Goal: Task Accomplishment & Management: Manage account settings

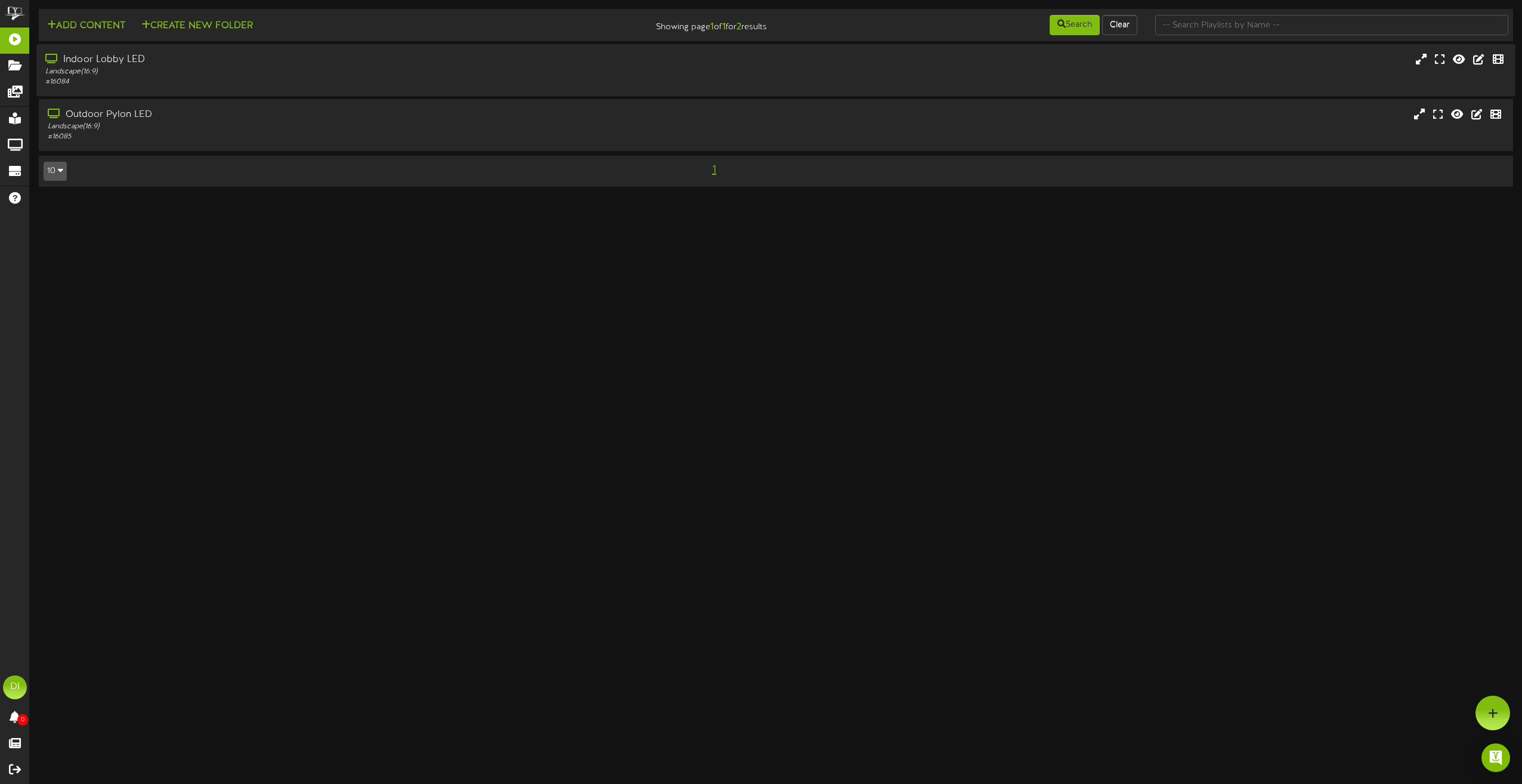
click at [331, 62] on div "Indoor Lobby LED" at bounding box center [344, 60] width 598 height 14
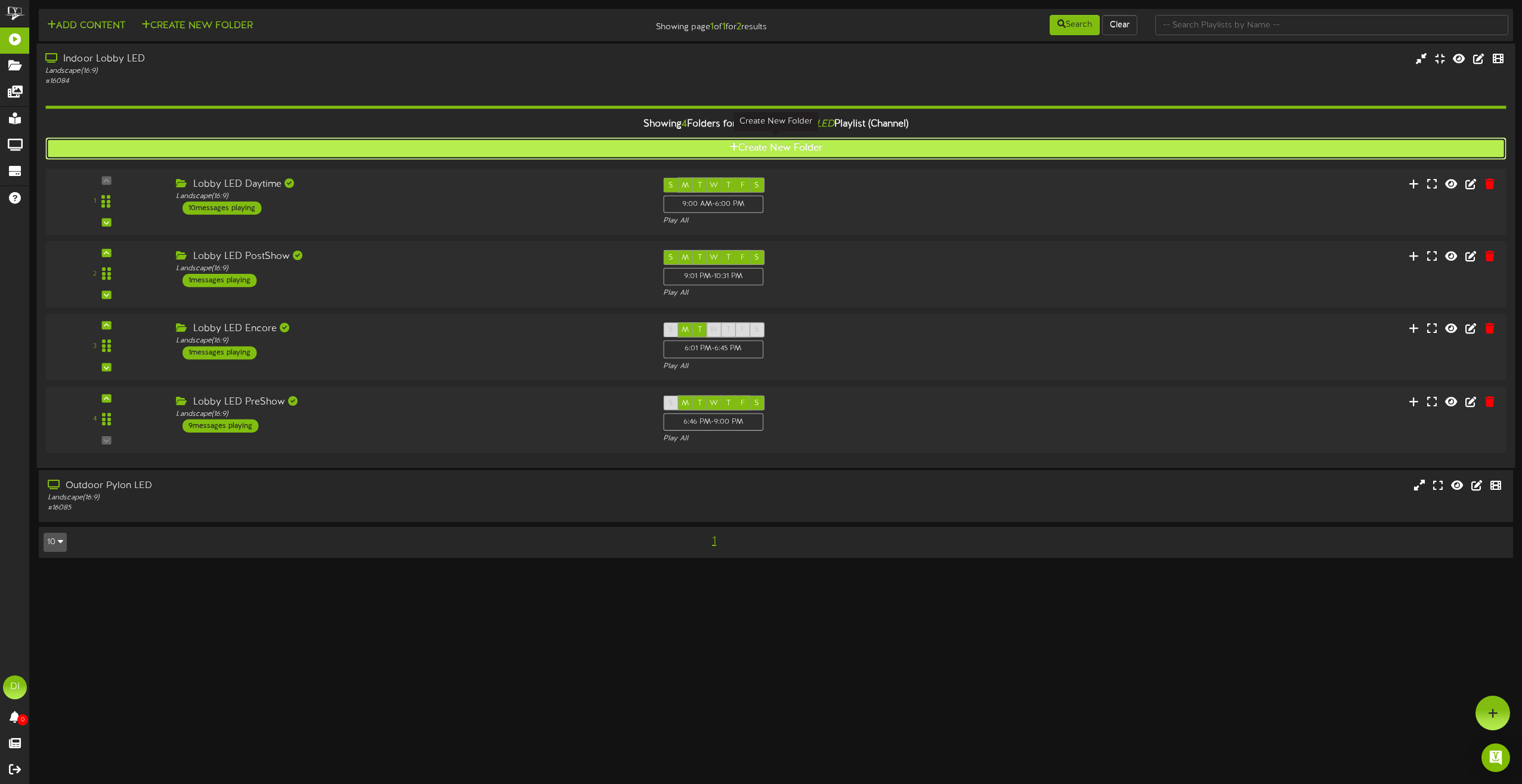
click at [774, 142] on button "Create New Folder" at bounding box center [775, 148] width 1461 height 22
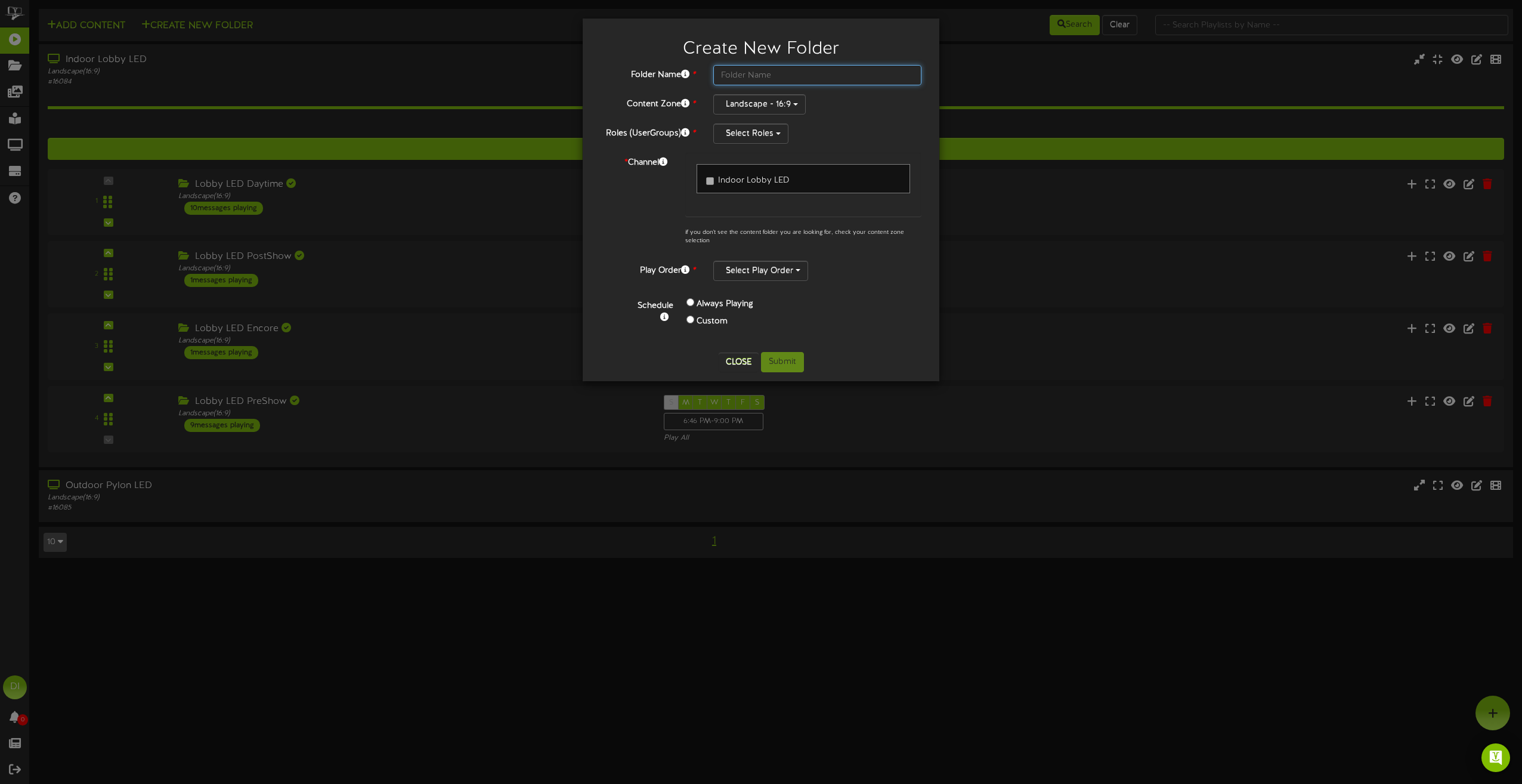
click at [772, 78] on input "text" at bounding box center [818, 74] width 209 height 20
type input "Celebrating Studio 5"
click at [766, 133] on button "Select Roles" at bounding box center [751, 133] width 75 height 20
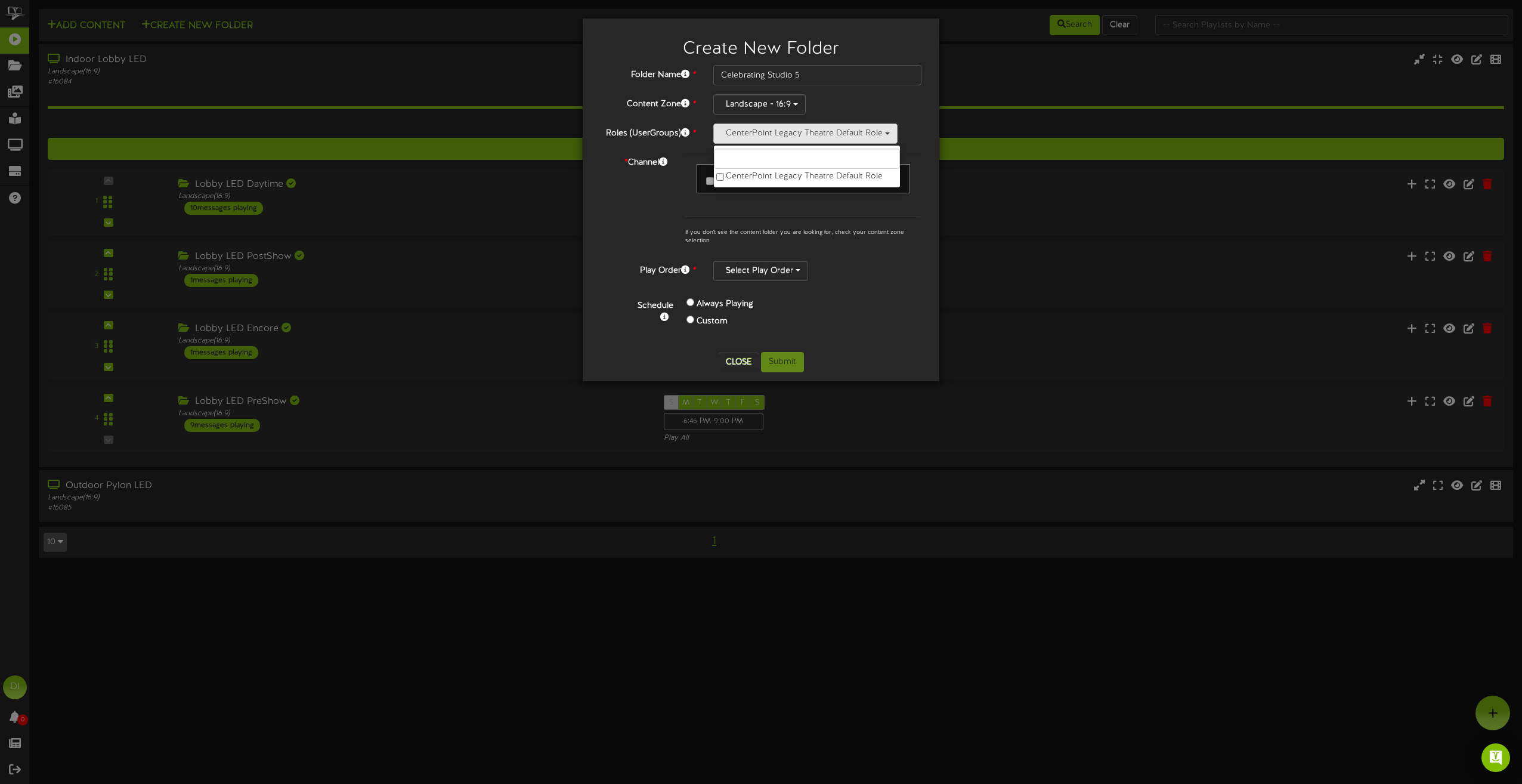
click at [630, 188] on div "* Channel Indoor Lobby LED if you don't see the content folder you are looking …" at bounding box center [761, 202] width 339 height 99
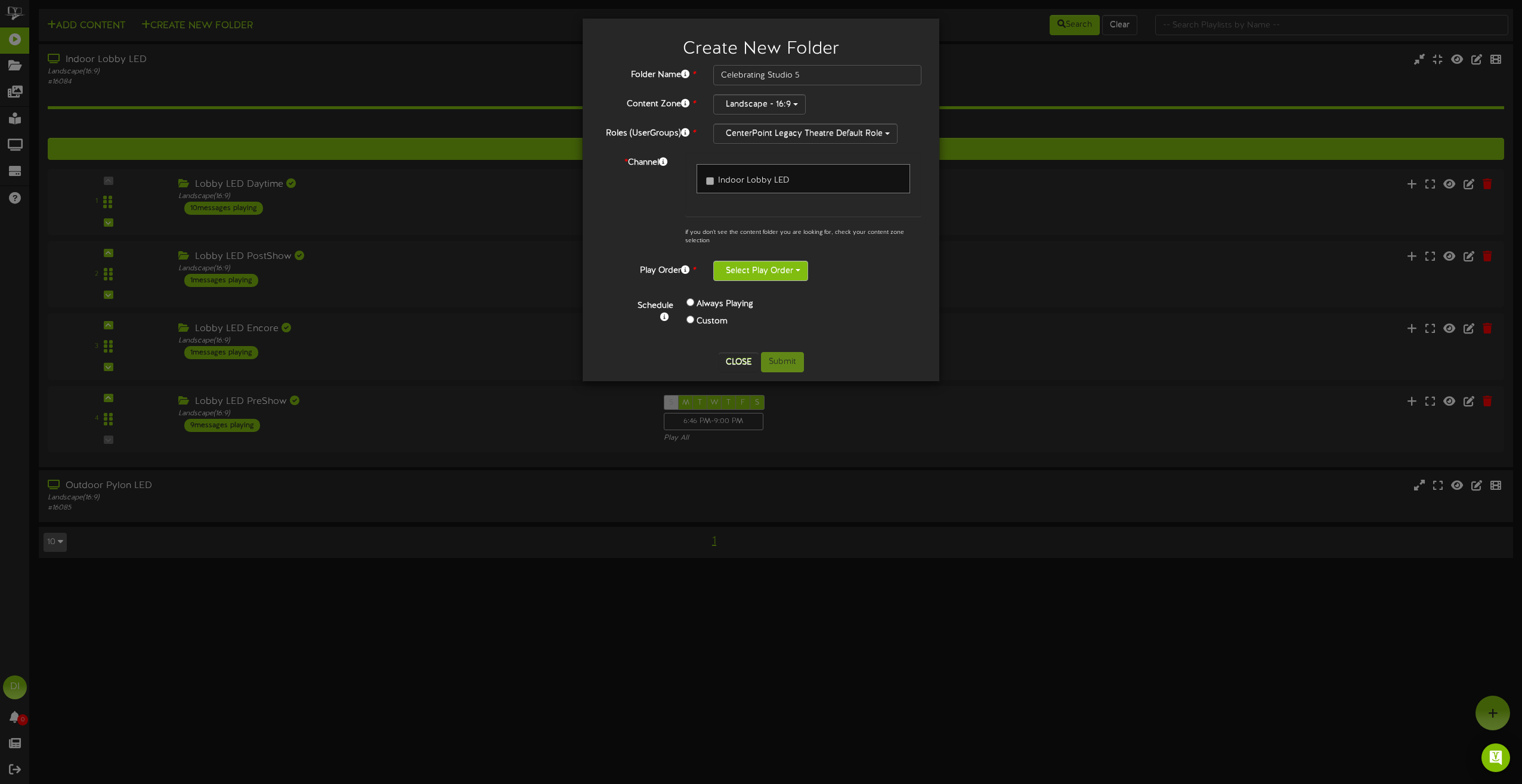
click at [779, 268] on button "Select Play Order" at bounding box center [761, 270] width 95 height 20
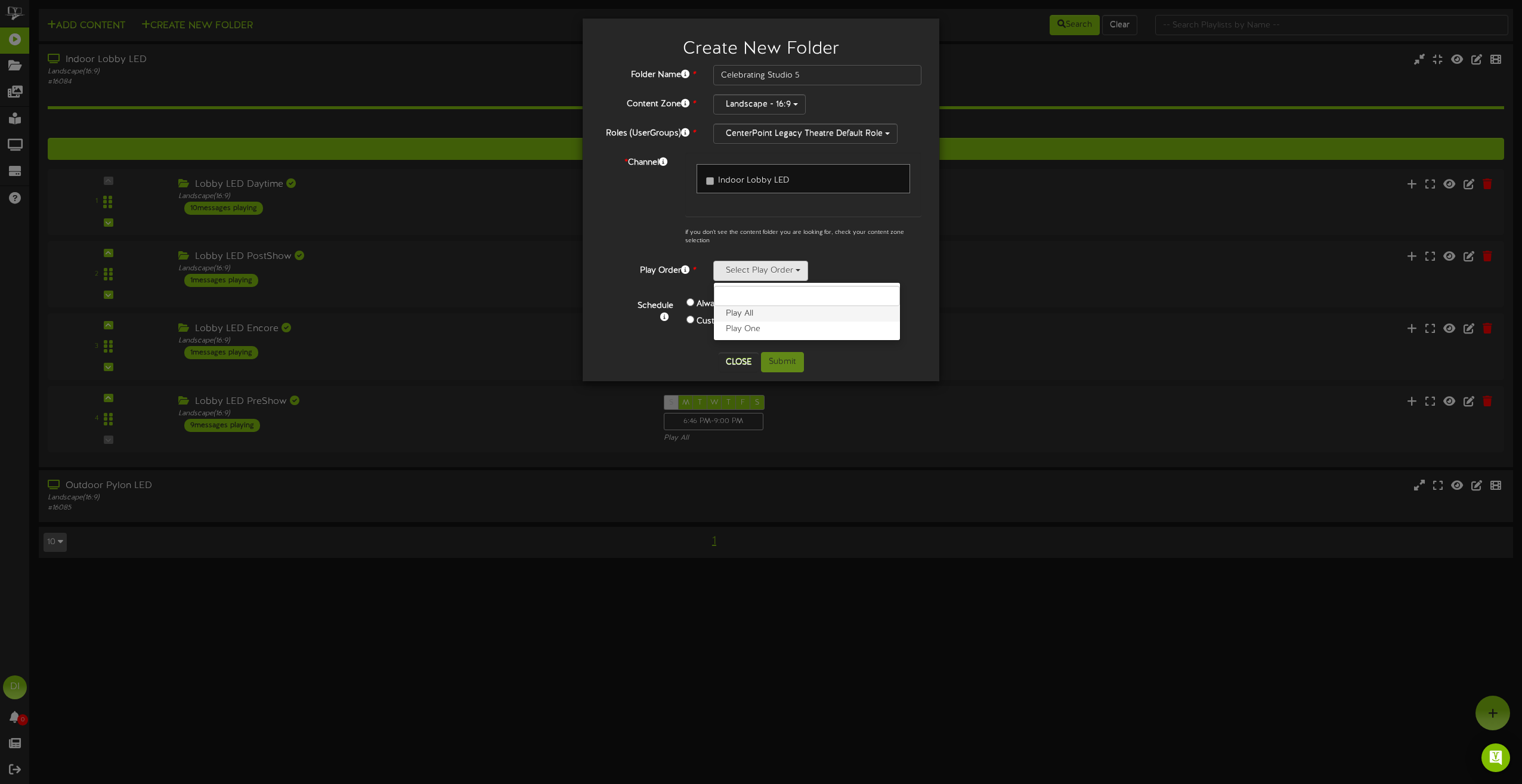
click at [761, 318] on label "Play All" at bounding box center [807, 314] width 186 height 15
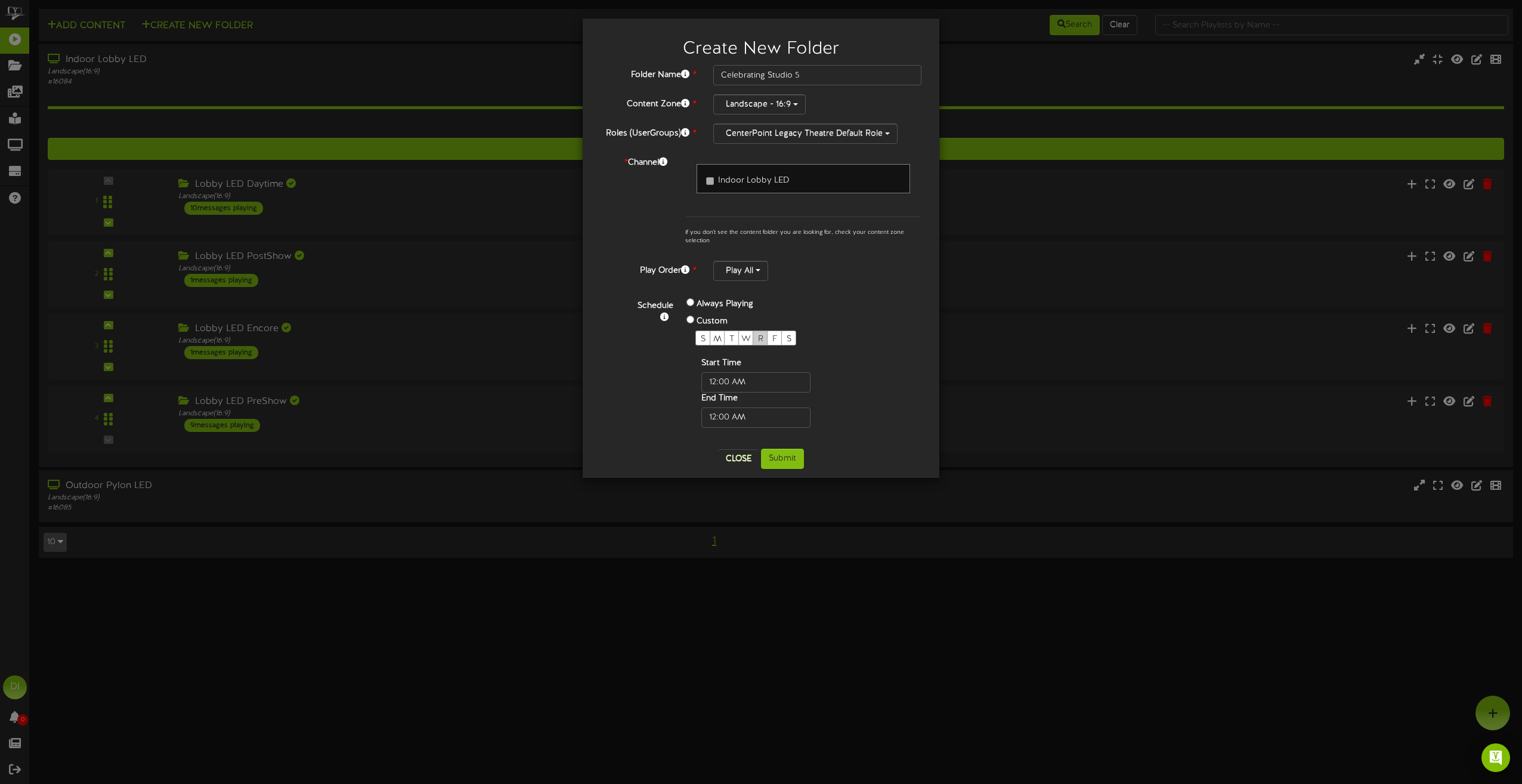
click at [761, 335] on span "R" at bounding box center [761, 339] width 6 height 9
click at [753, 381] on input "text" at bounding box center [756, 381] width 109 height 20
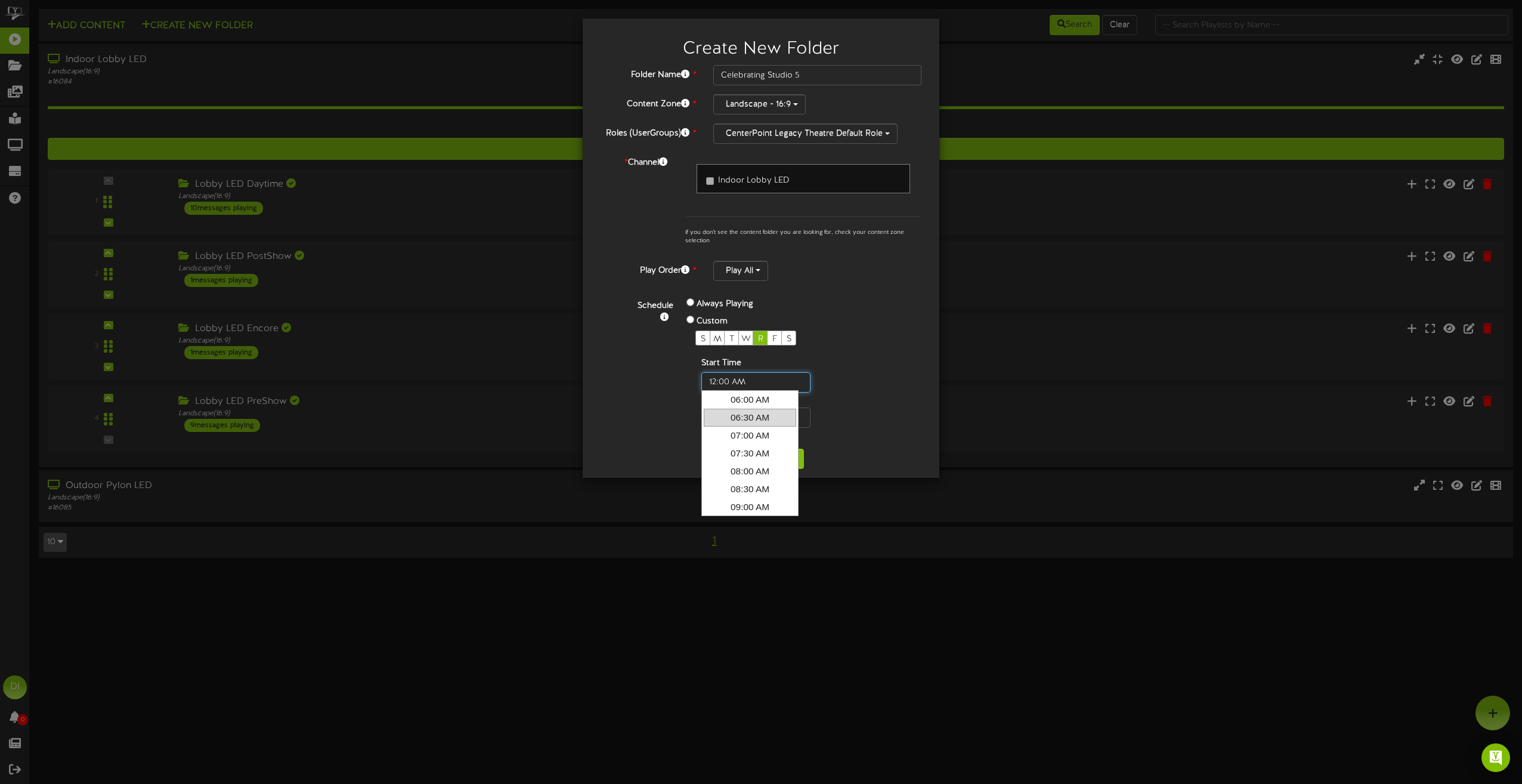
scroll to position [238, 0]
click at [745, 452] on link "08:00 AM" at bounding box center [750, 449] width 92 height 18
type input "8:00 AM"
click at [754, 417] on input "text" at bounding box center [756, 417] width 109 height 20
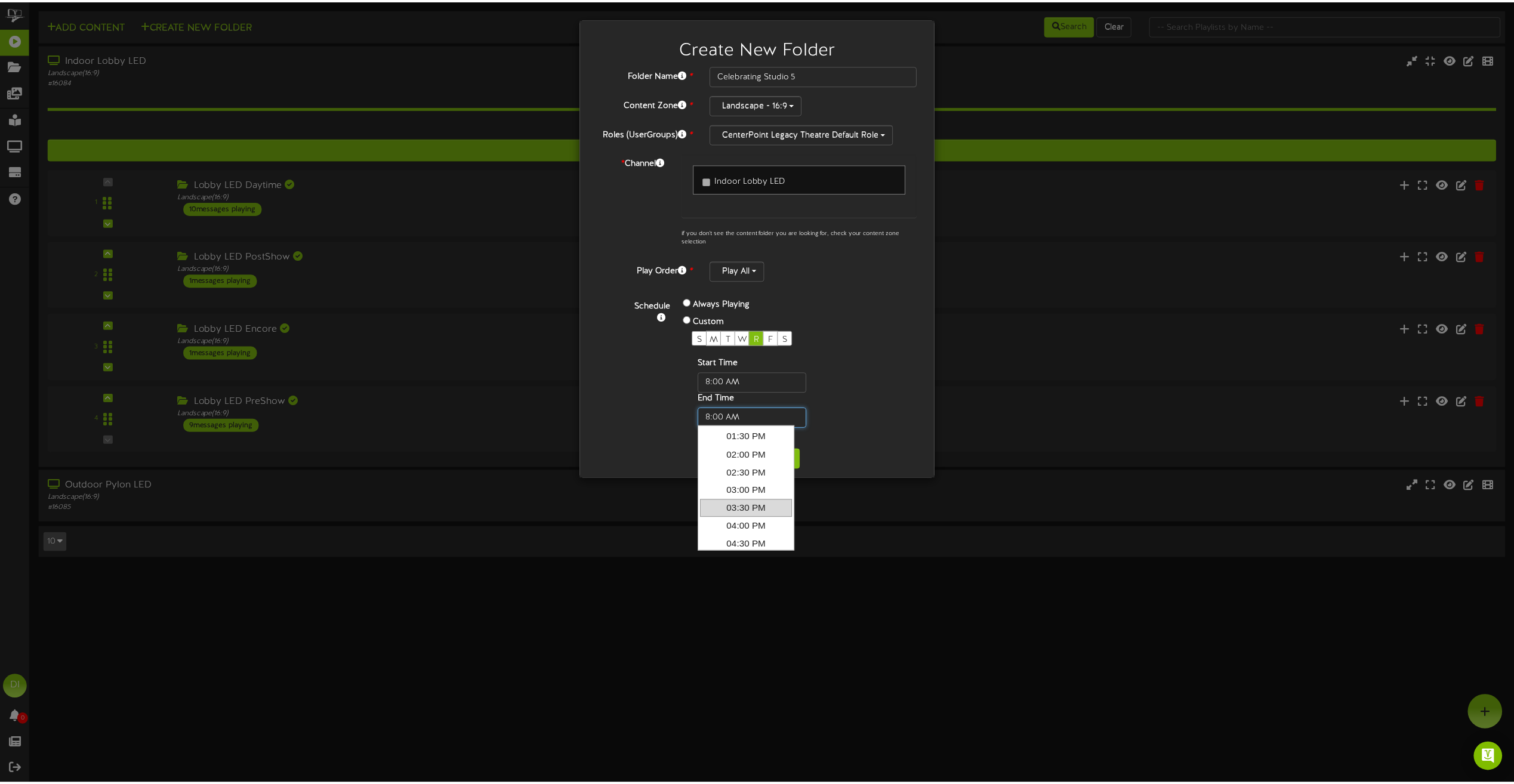
scroll to position [179, 0]
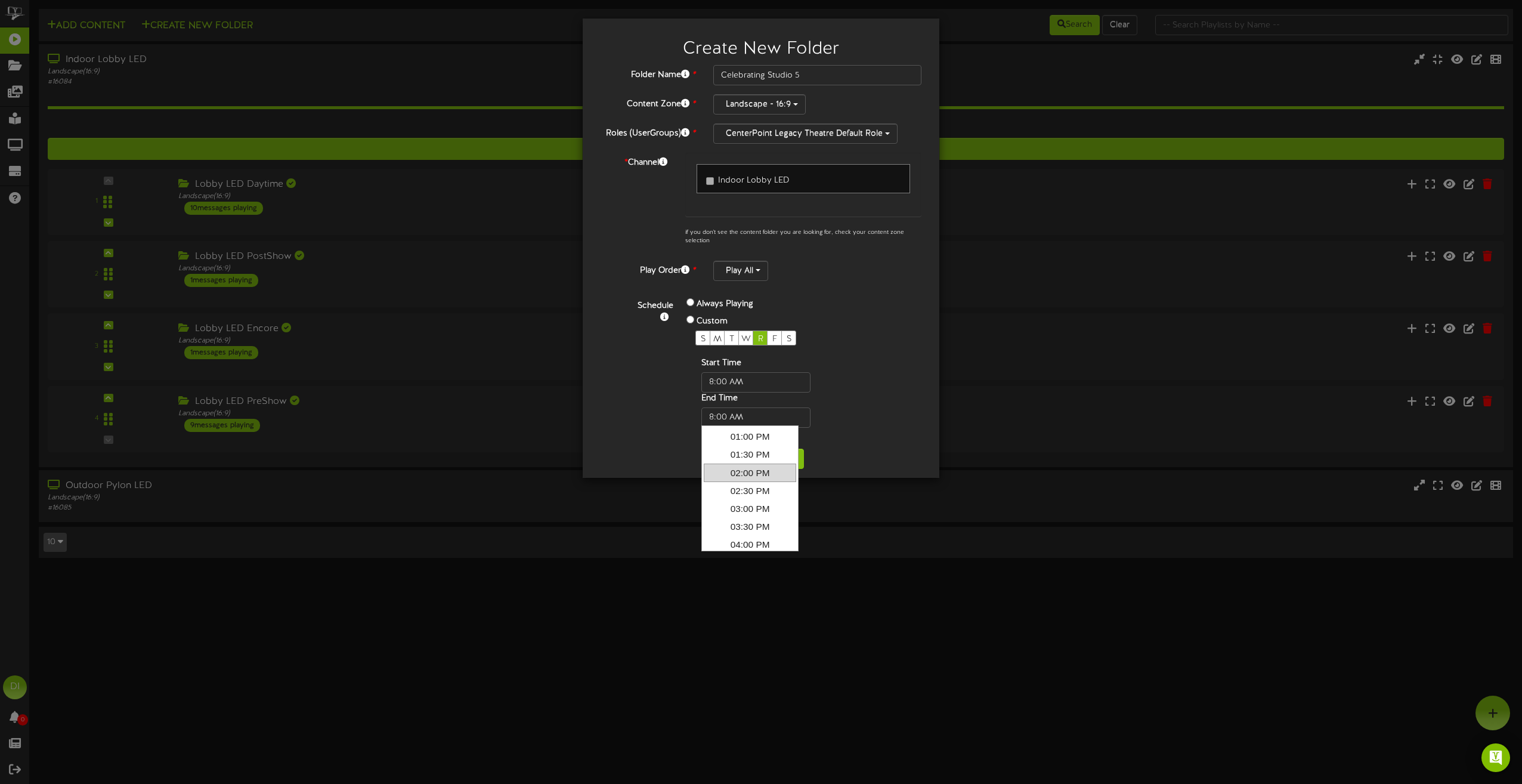
click at [753, 470] on link "02:00 PM" at bounding box center [750, 472] width 92 height 18
type input "02:00 PM"
click at [789, 457] on button "Submit" at bounding box center [782, 458] width 43 height 20
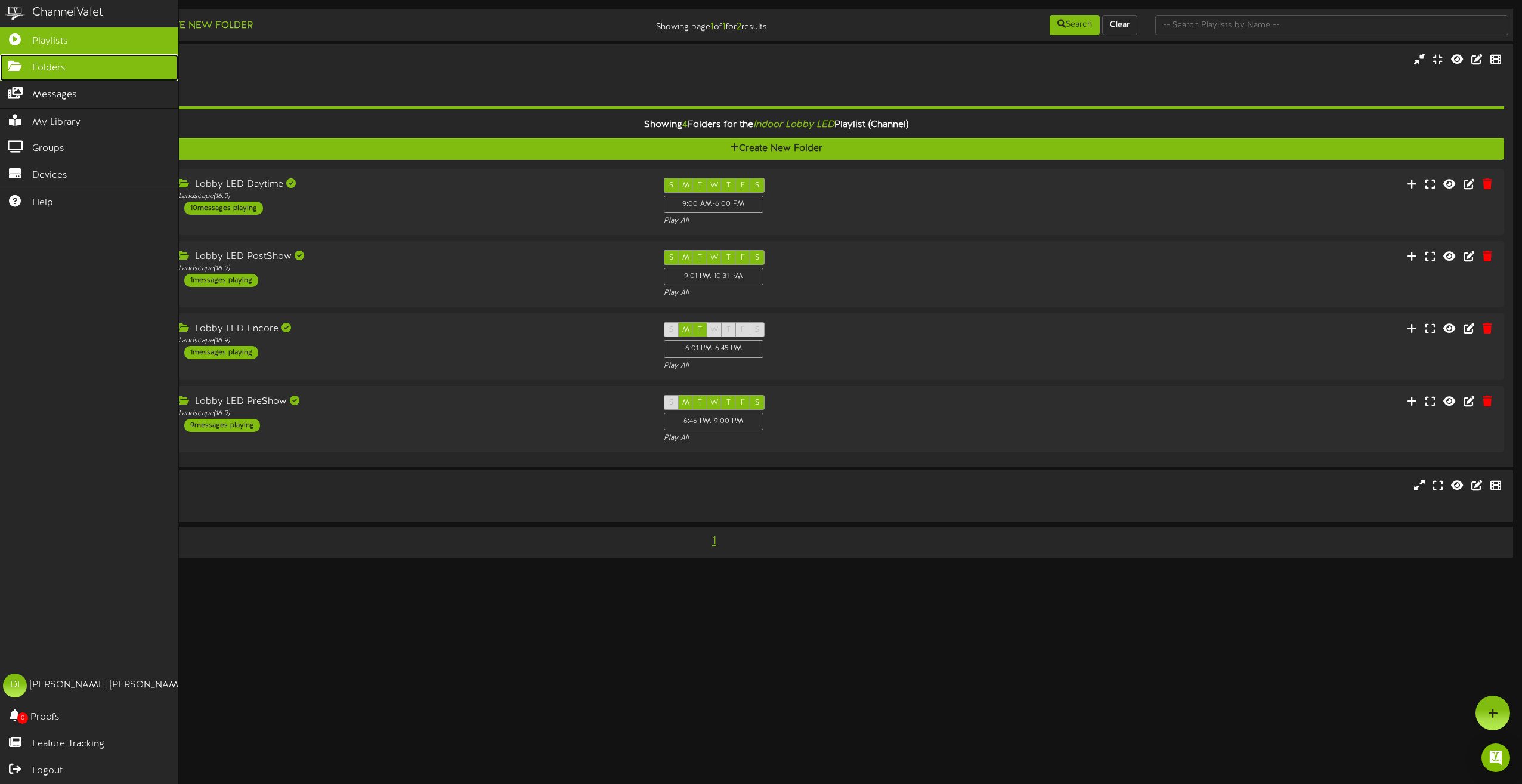
click at [14, 65] on icon at bounding box center [15, 65] width 30 height 9
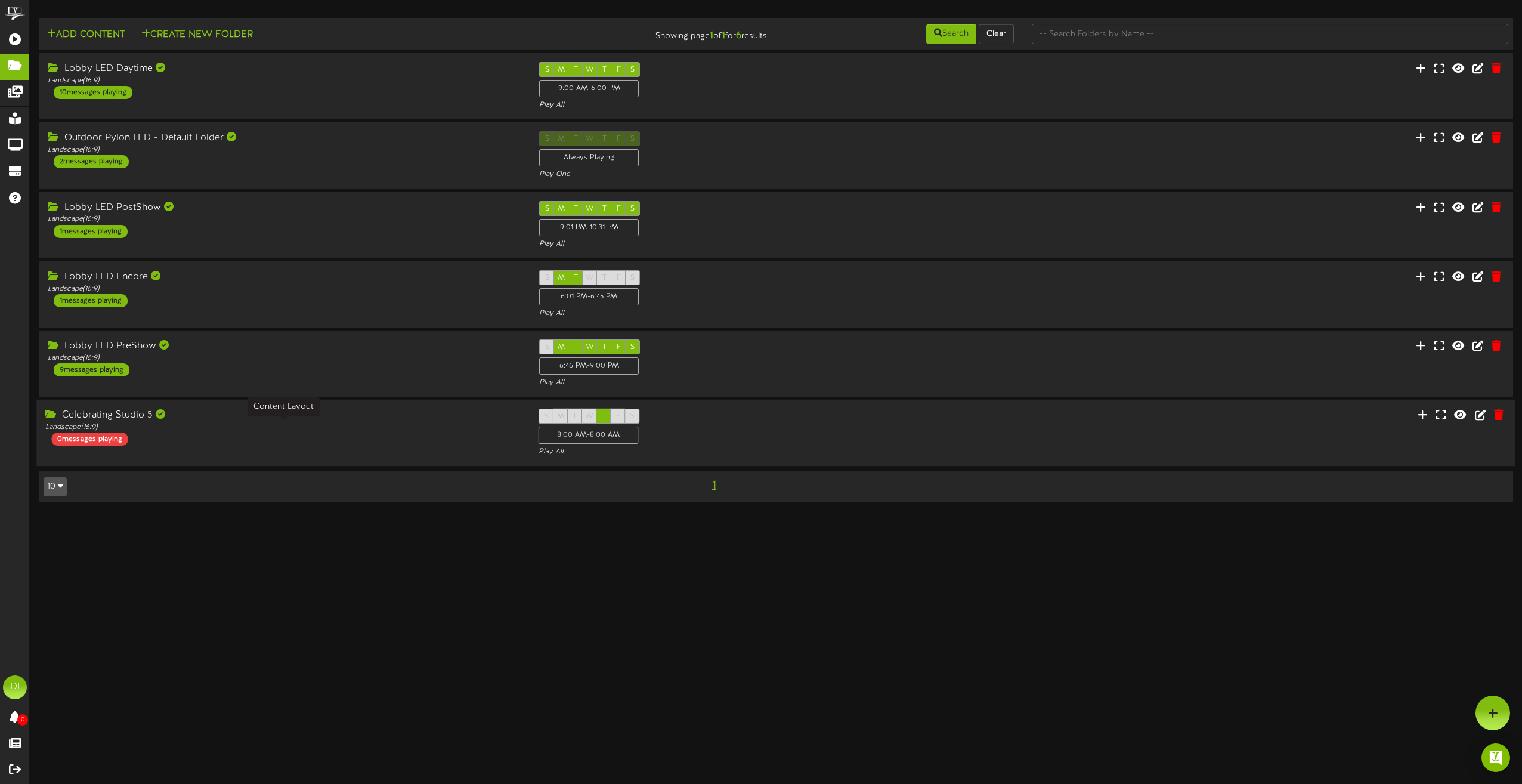
click at [415, 429] on div "Landscape ( 16:9 )" at bounding box center [282, 427] width 474 height 11
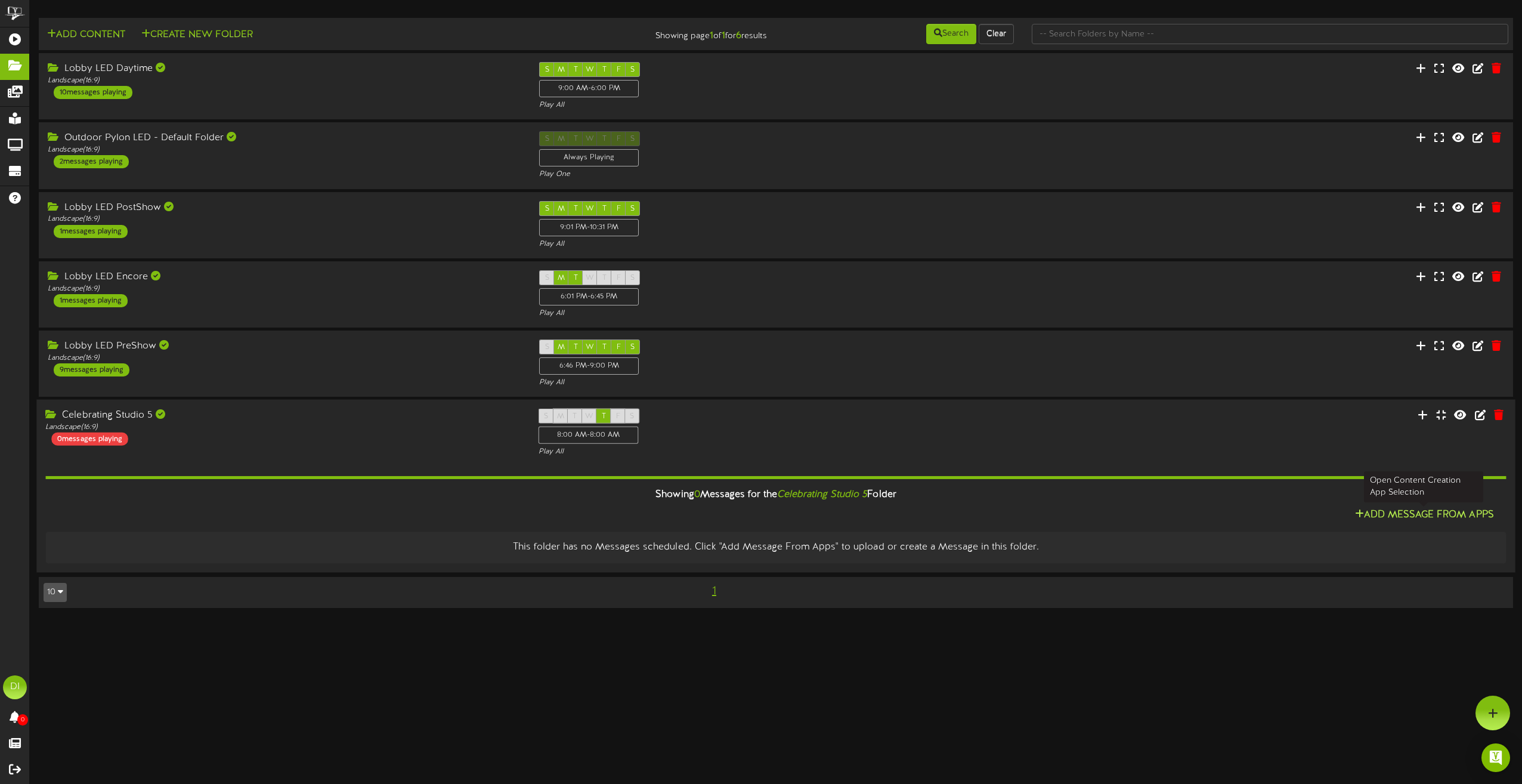
click at [1429, 516] on button "Add Message From Apps" at bounding box center [1424, 516] width 146 height 15
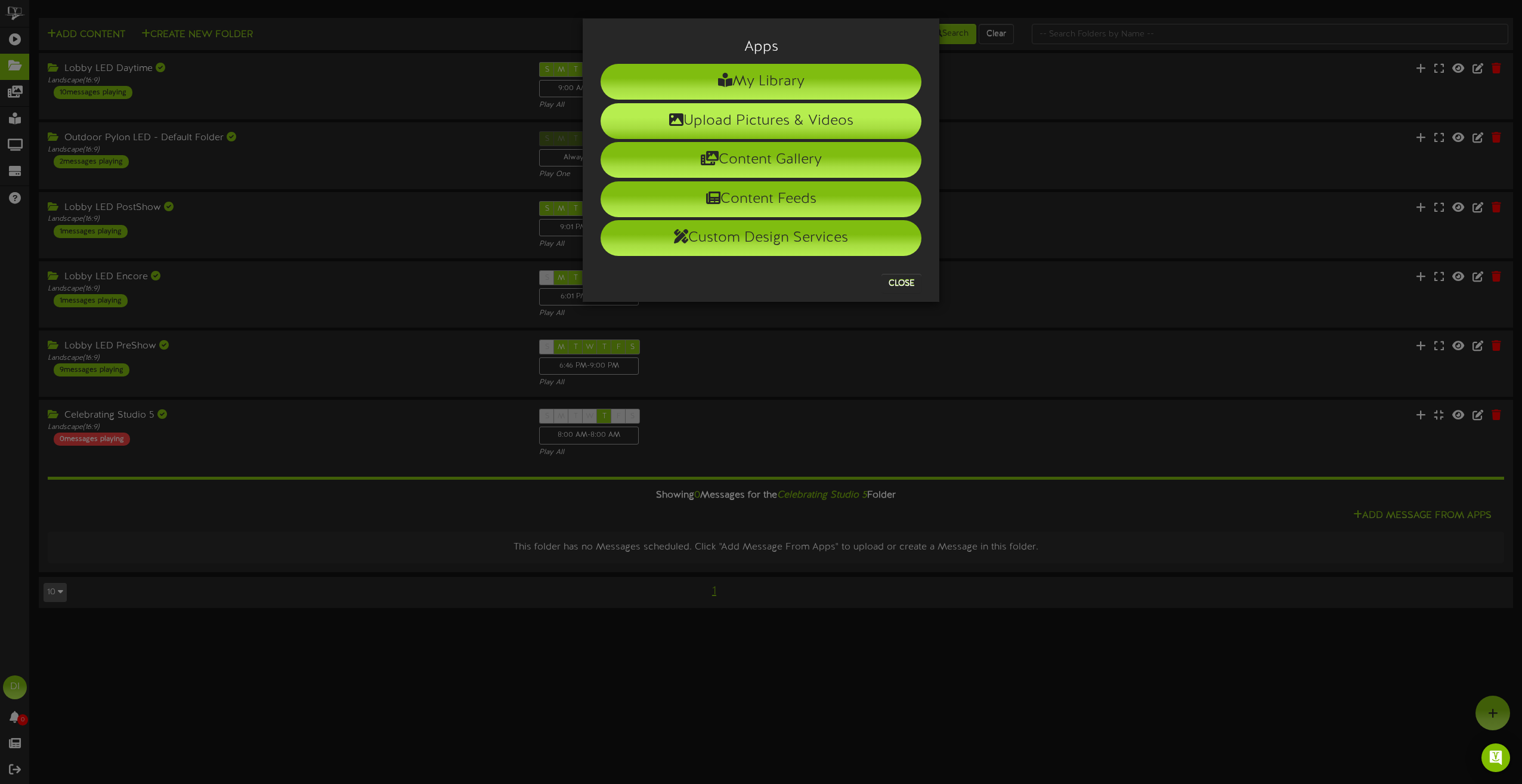
click at [794, 118] on li "Upload Pictures & Videos" at bounding box center [761, 121] width 321 height 36
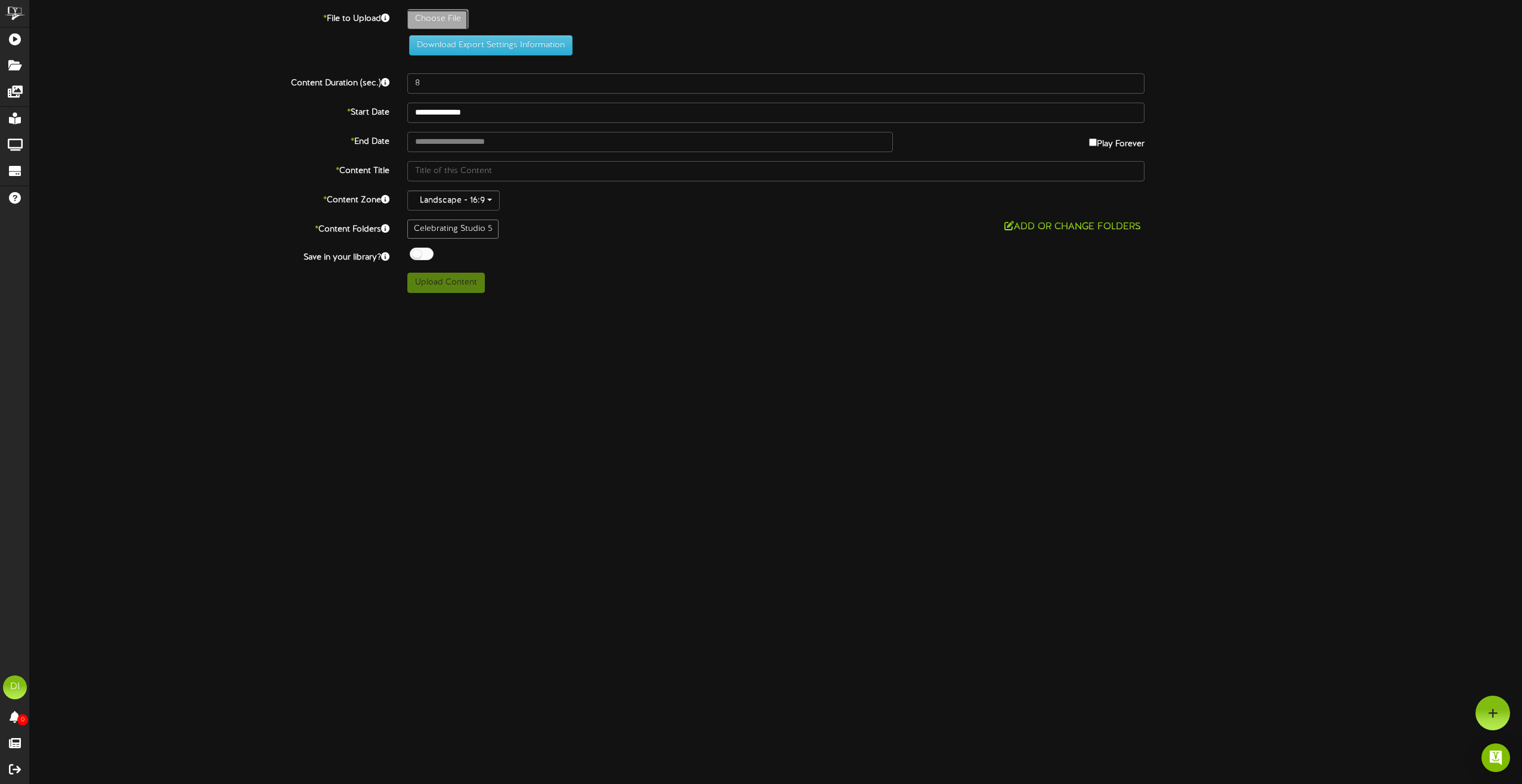
type input "**********"
type input "CelebratingStudio5Loop"
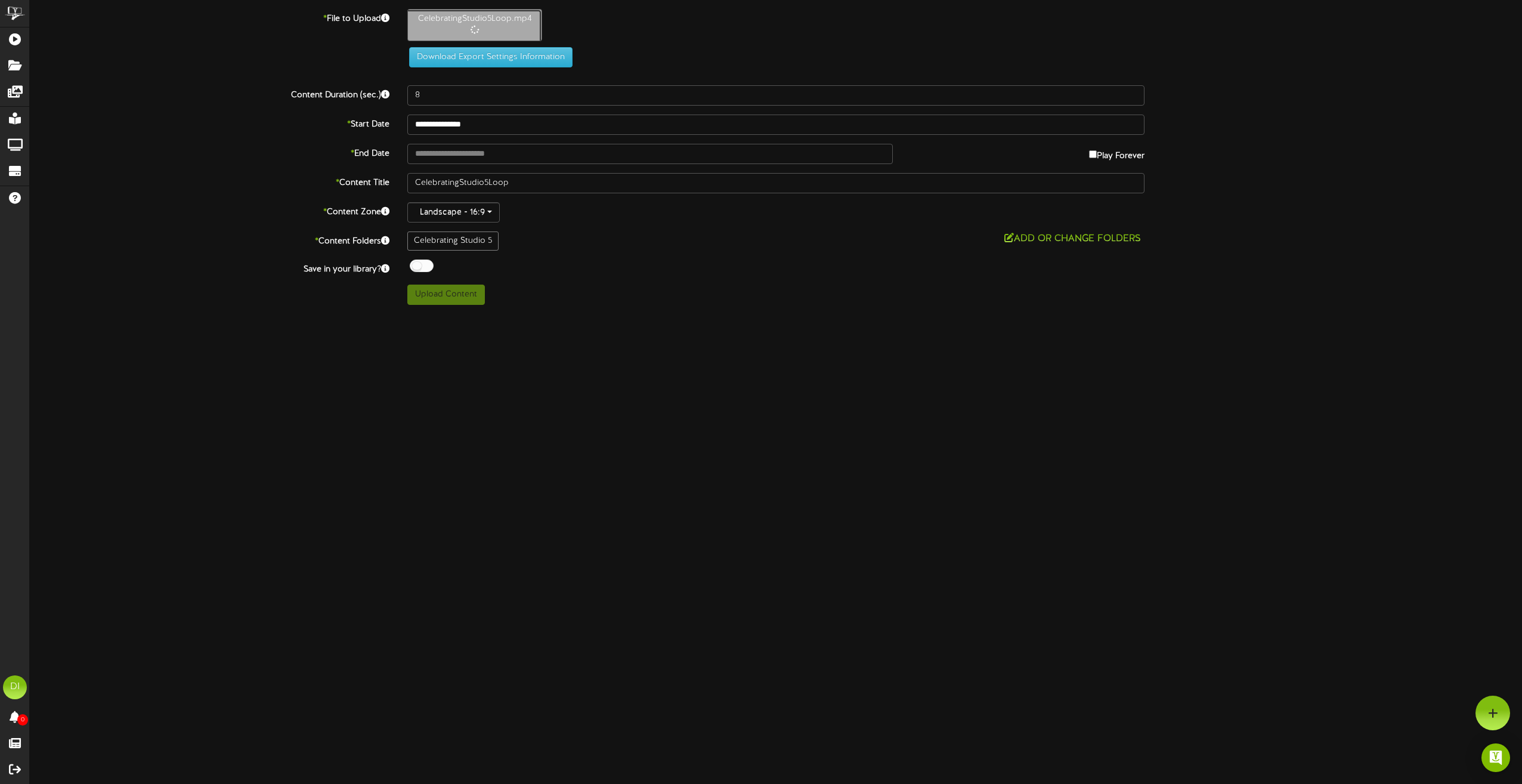
type input "30"
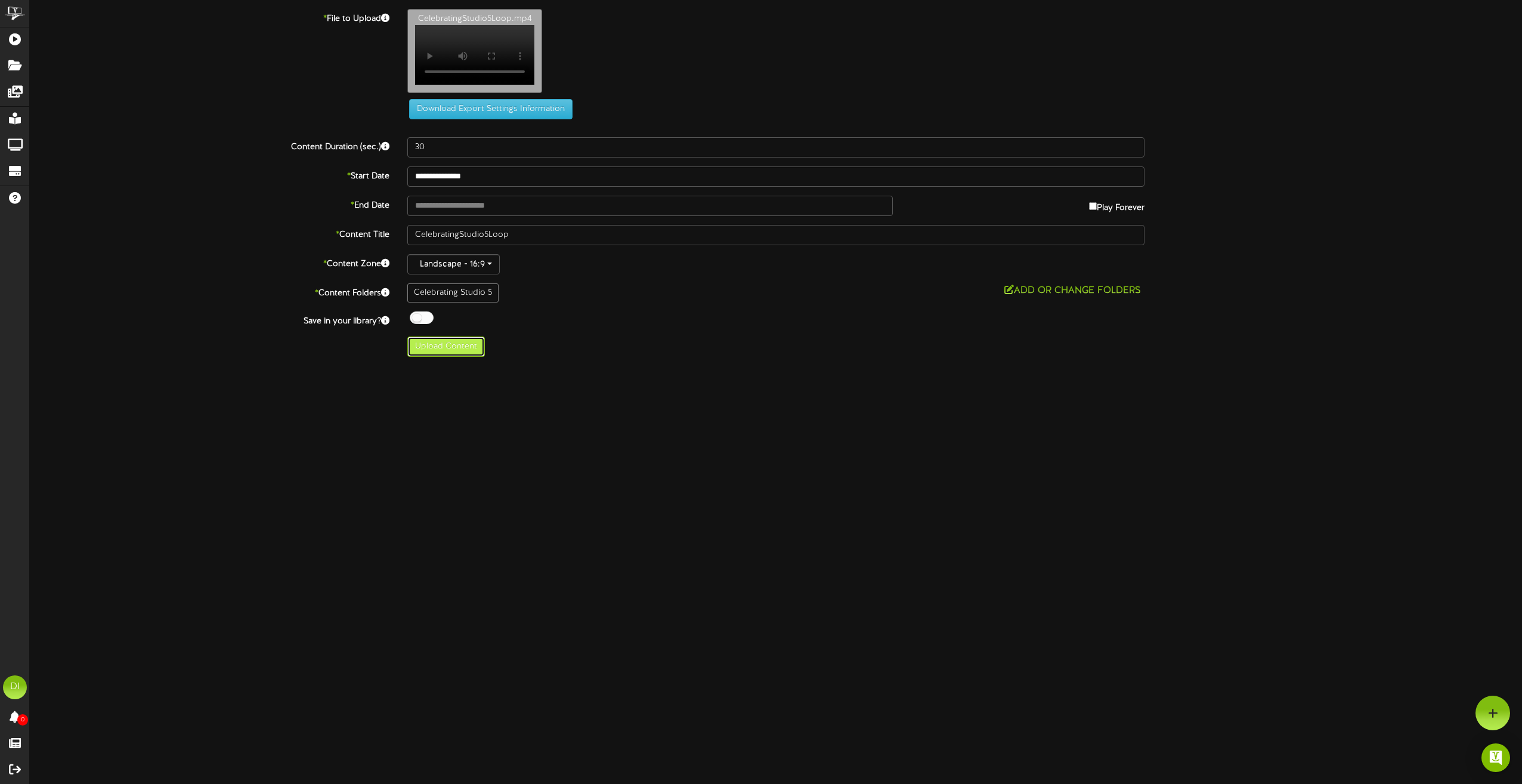
click at [475, 356] on button "Upload Content" at bounding box center [446, 346] width 78 height 20
type input "**********"
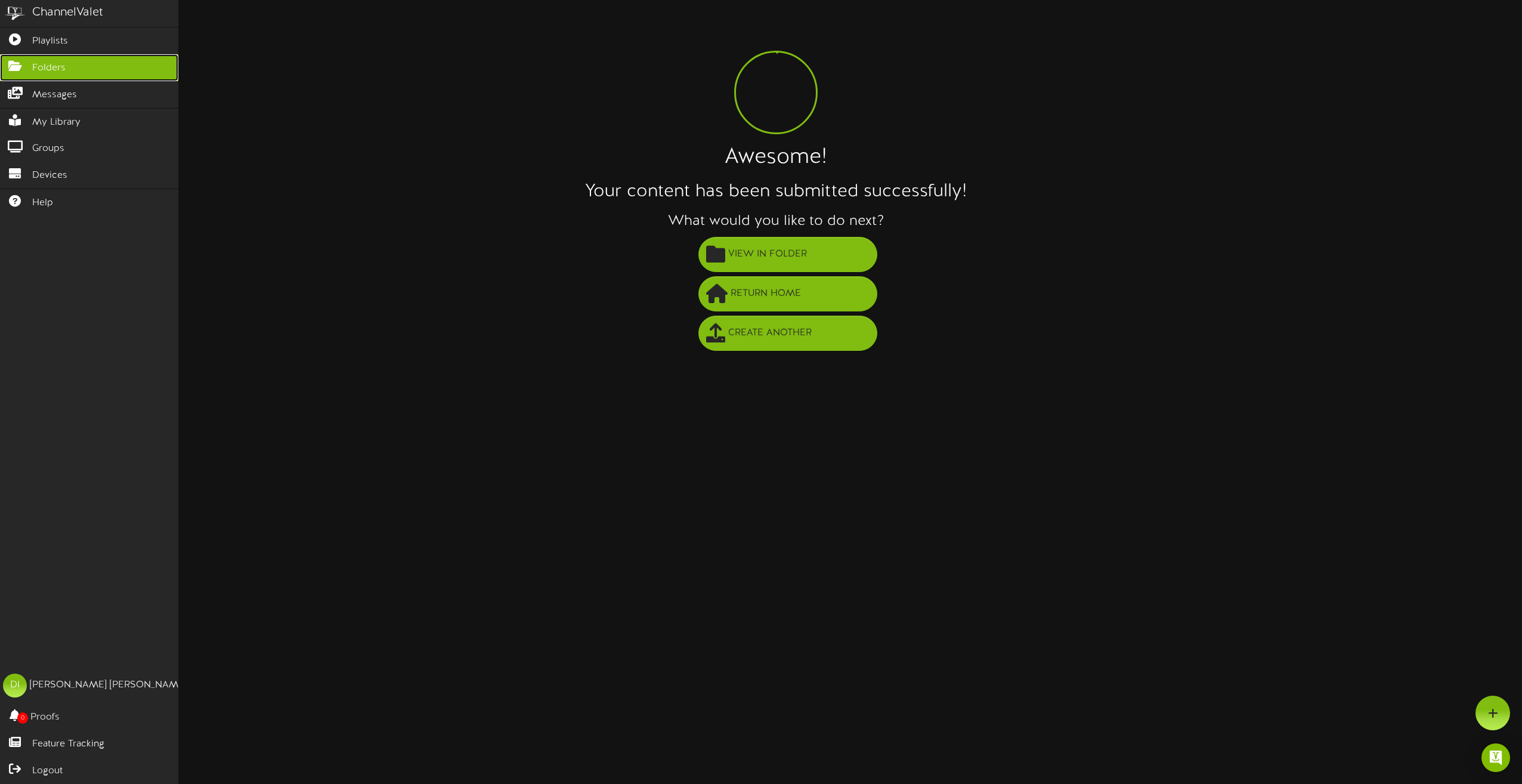
click at [19, 62] on icon at bounding box center [15, 65] width 30 height 9
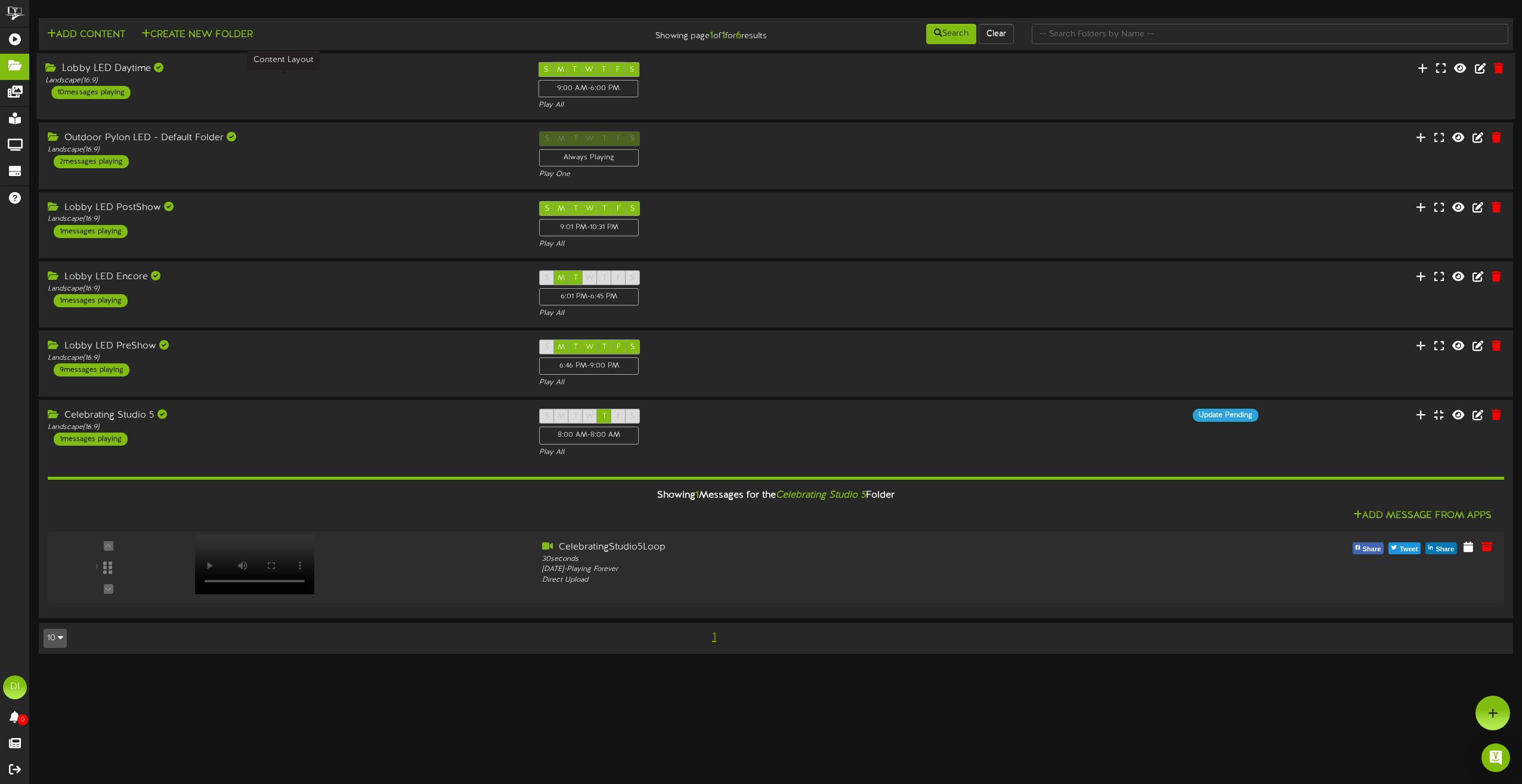
click at [424, 84] on div "Landscape ( 16:9 )" at bounding box center [282, 81] width 474 height 11
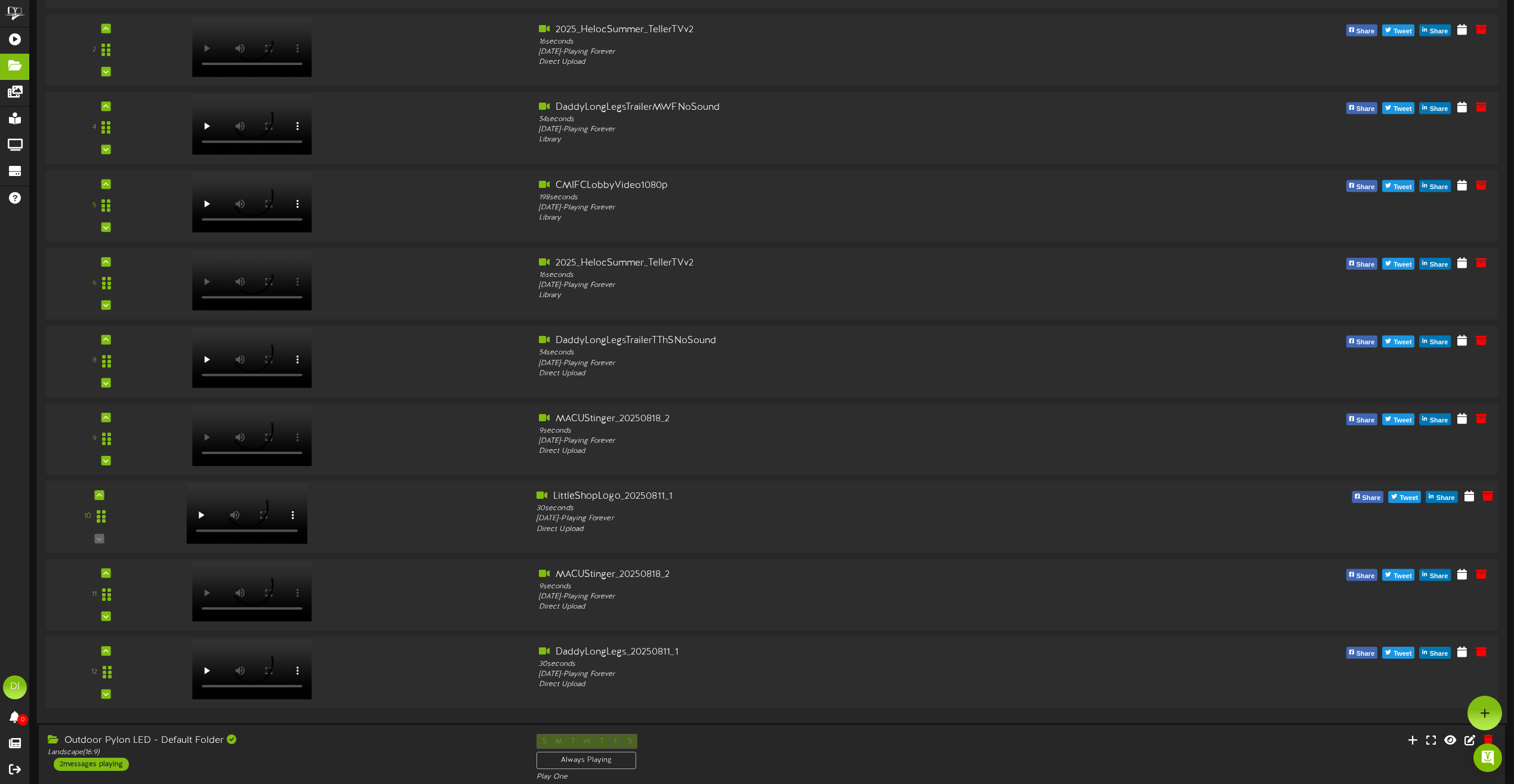
scroll to position [238, 0]
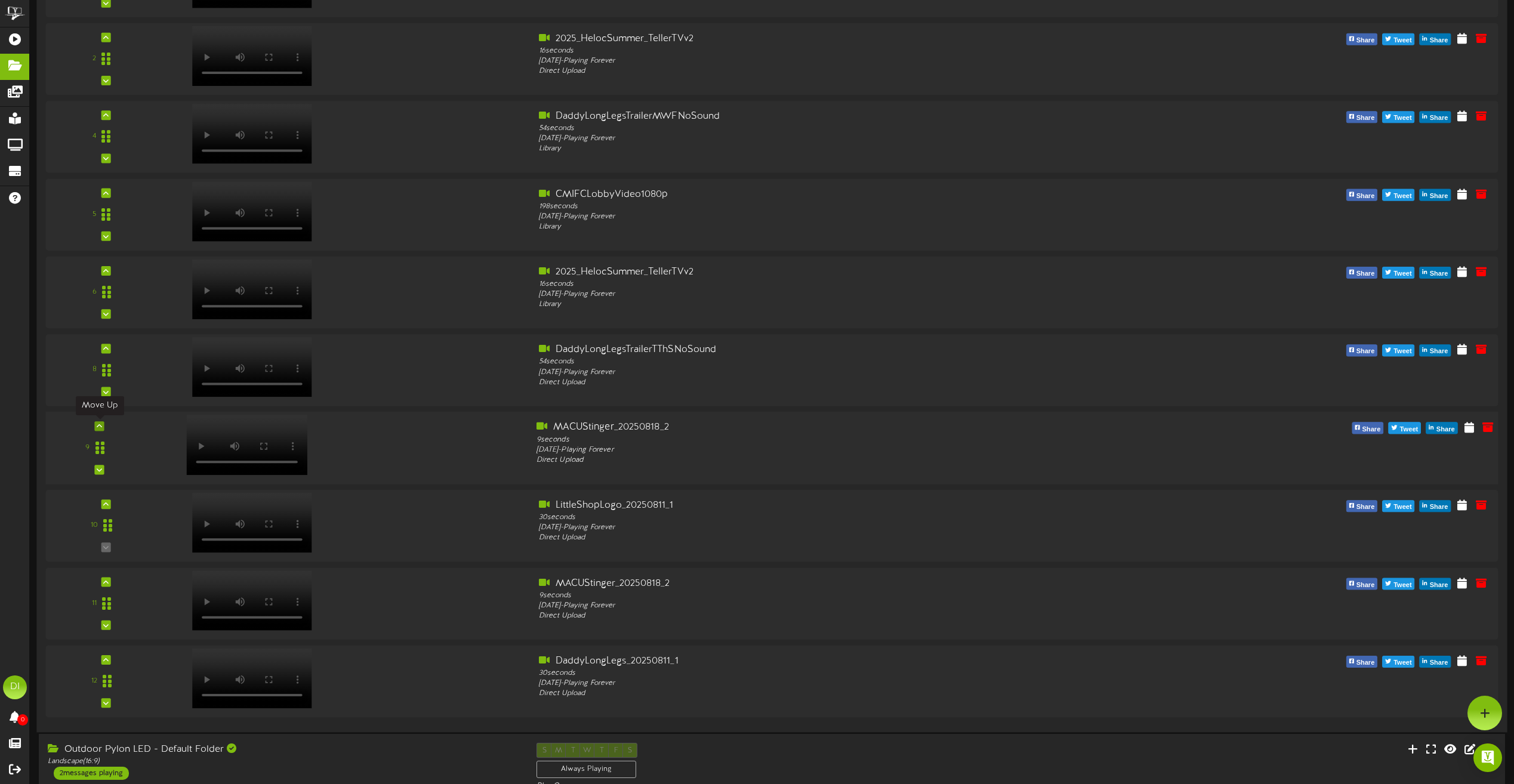
click at [99, 422] on div at bounding box center [99, 426] width 10 height 10
click at [101, 422] on div at bounding box center [106, 427] width 10 height 10
click at [101, 425] on icon at bounding box center [101, 425] width 6 height 6
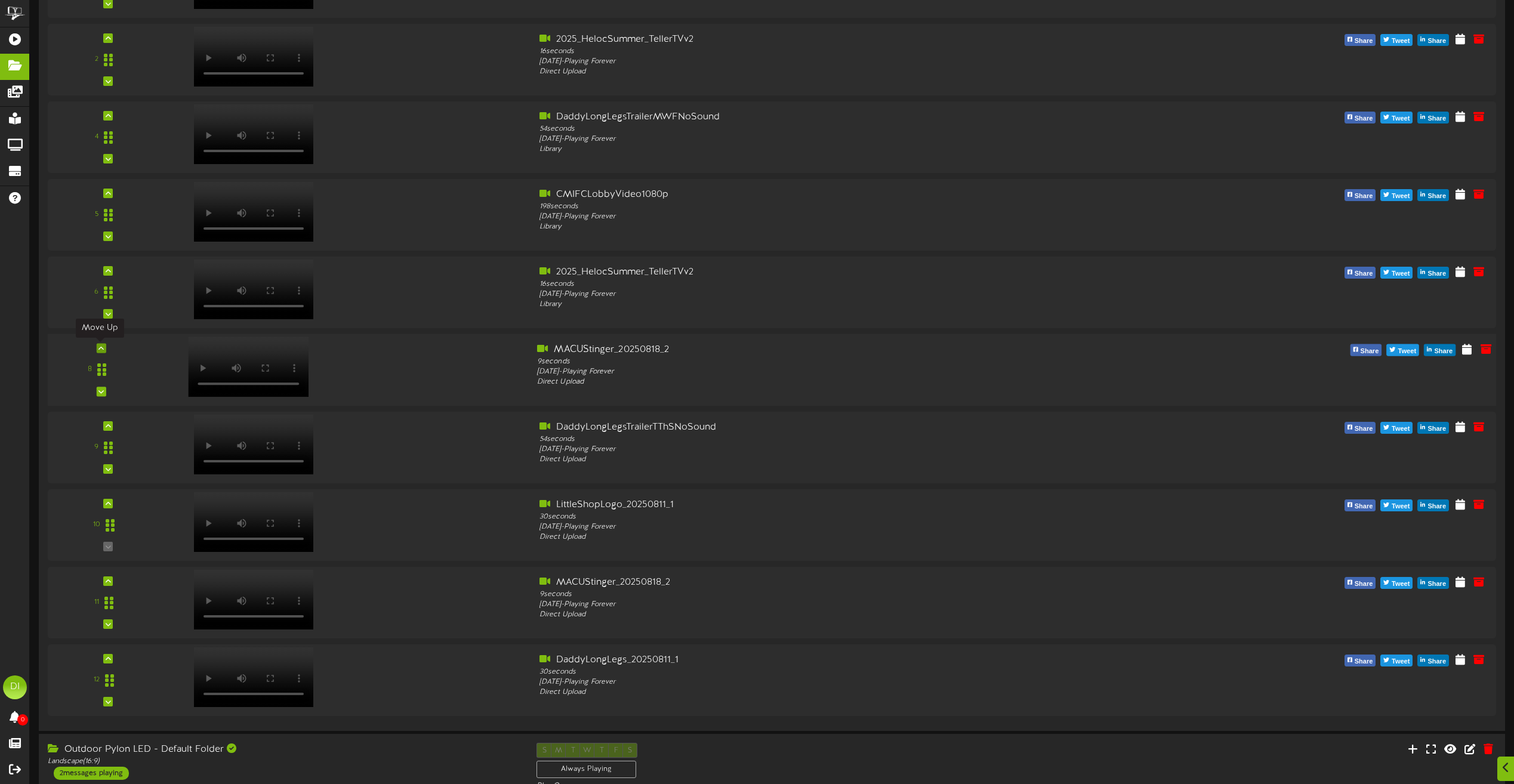
click at [101, 348] on icon at bounding box center [101, 348] width 6 height 6
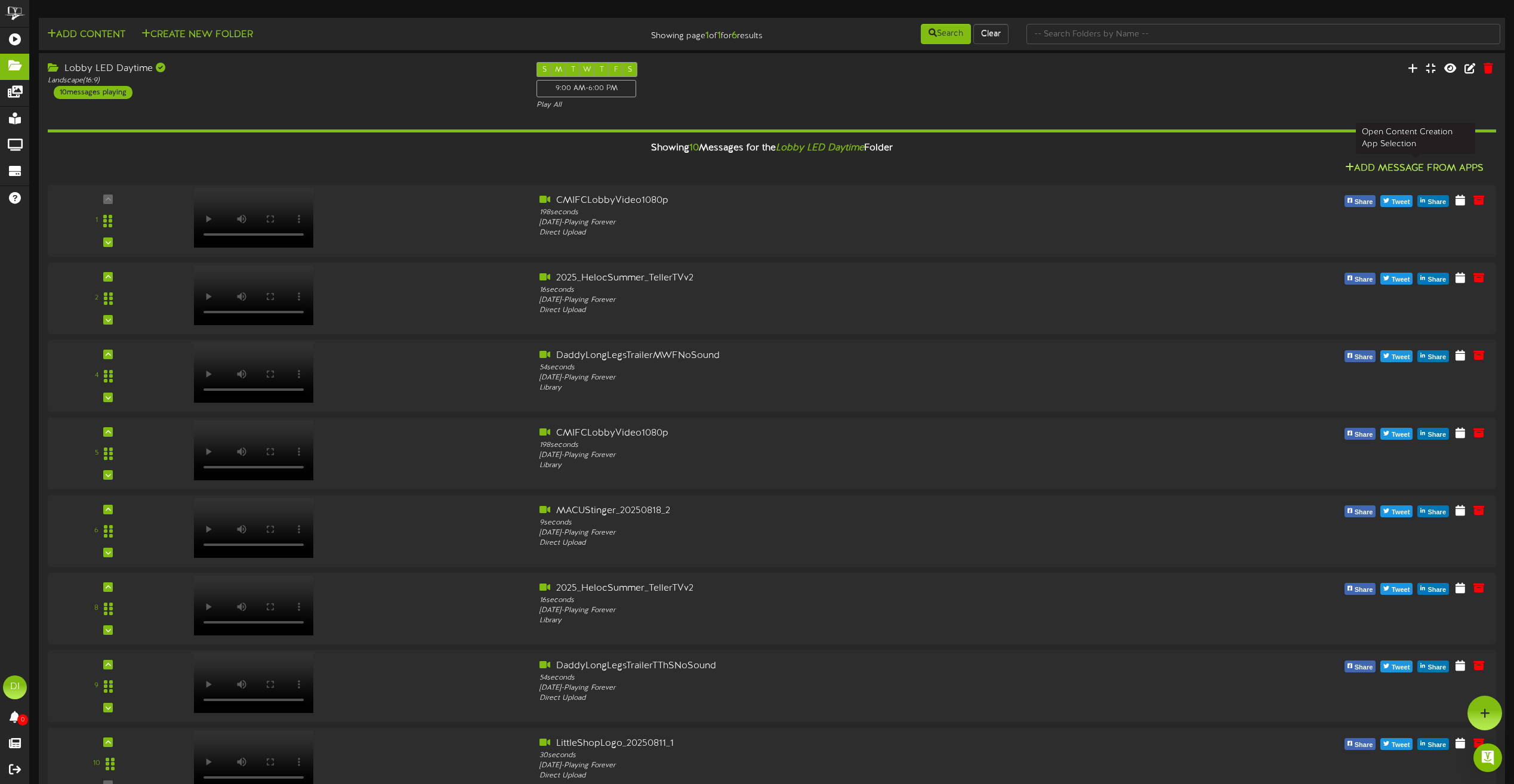
click at [1402, 163] on button "Add Message From Apps" at bounding box center [1415, 168] width 146 height 15
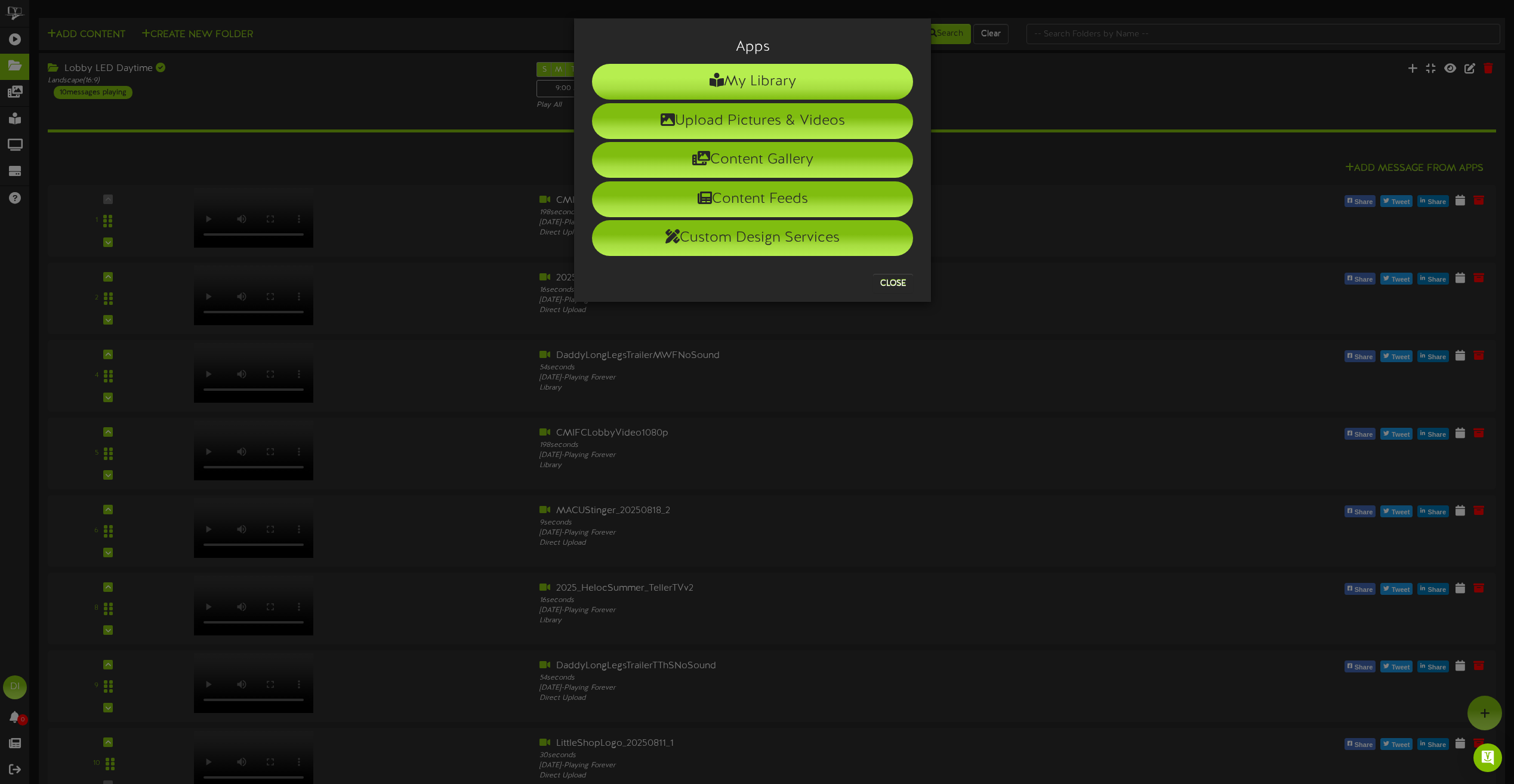
click at [782, 93] on li "My Library" at bounding box center [752, 82] width 321 height 36
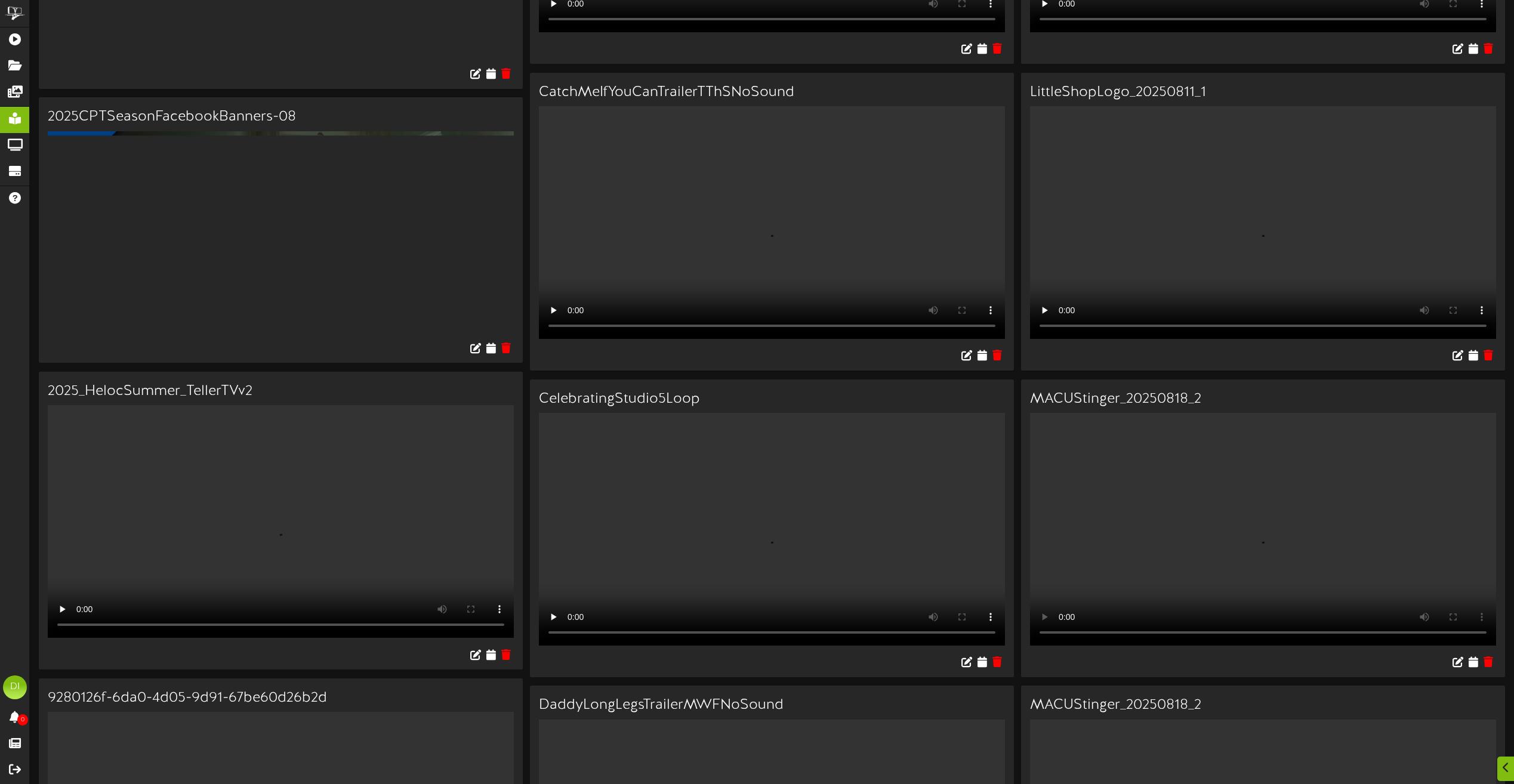
scroll to position [298, 0]
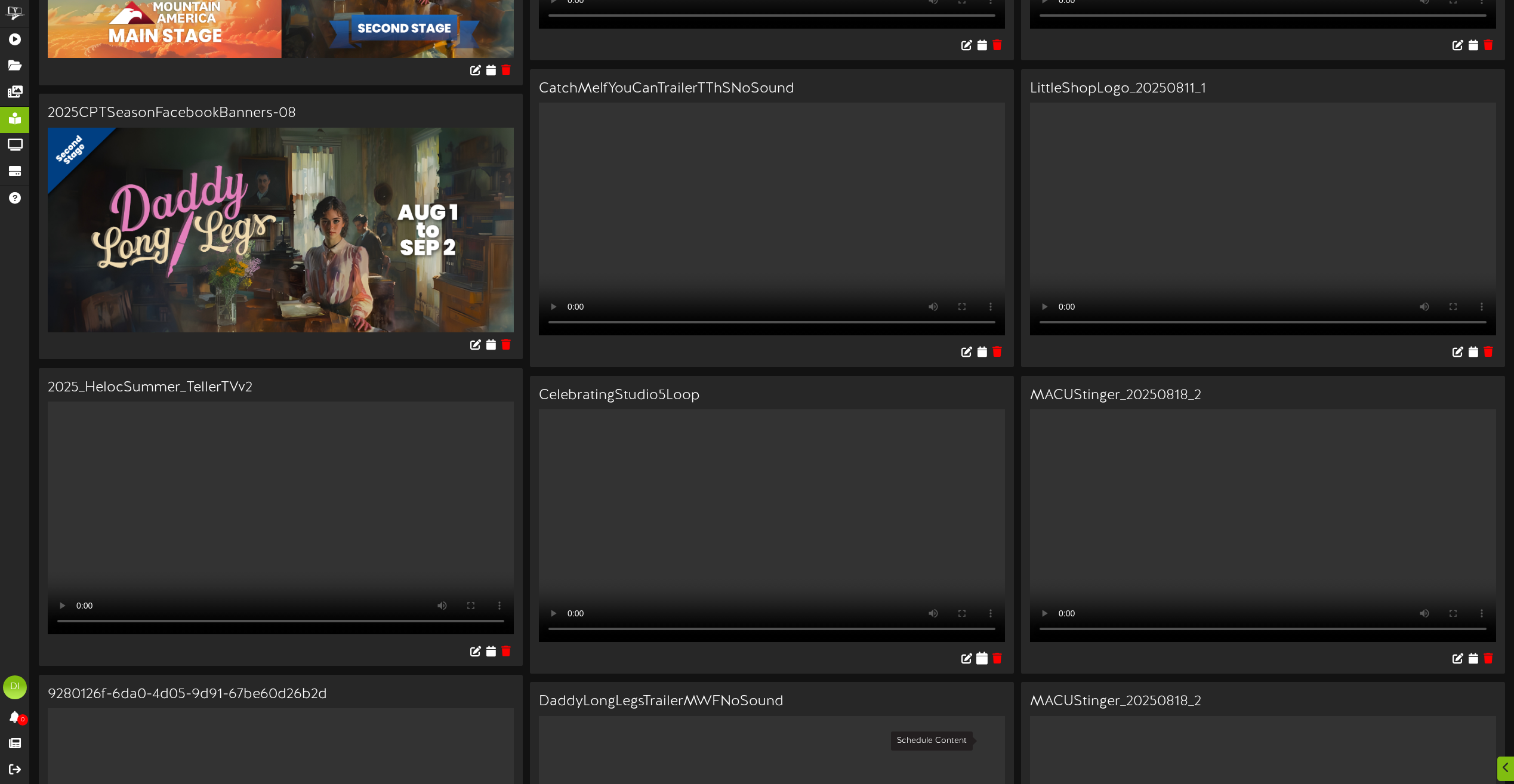
click at [983, 664] on icon at bounding box center [982, 658] width 11 height 13
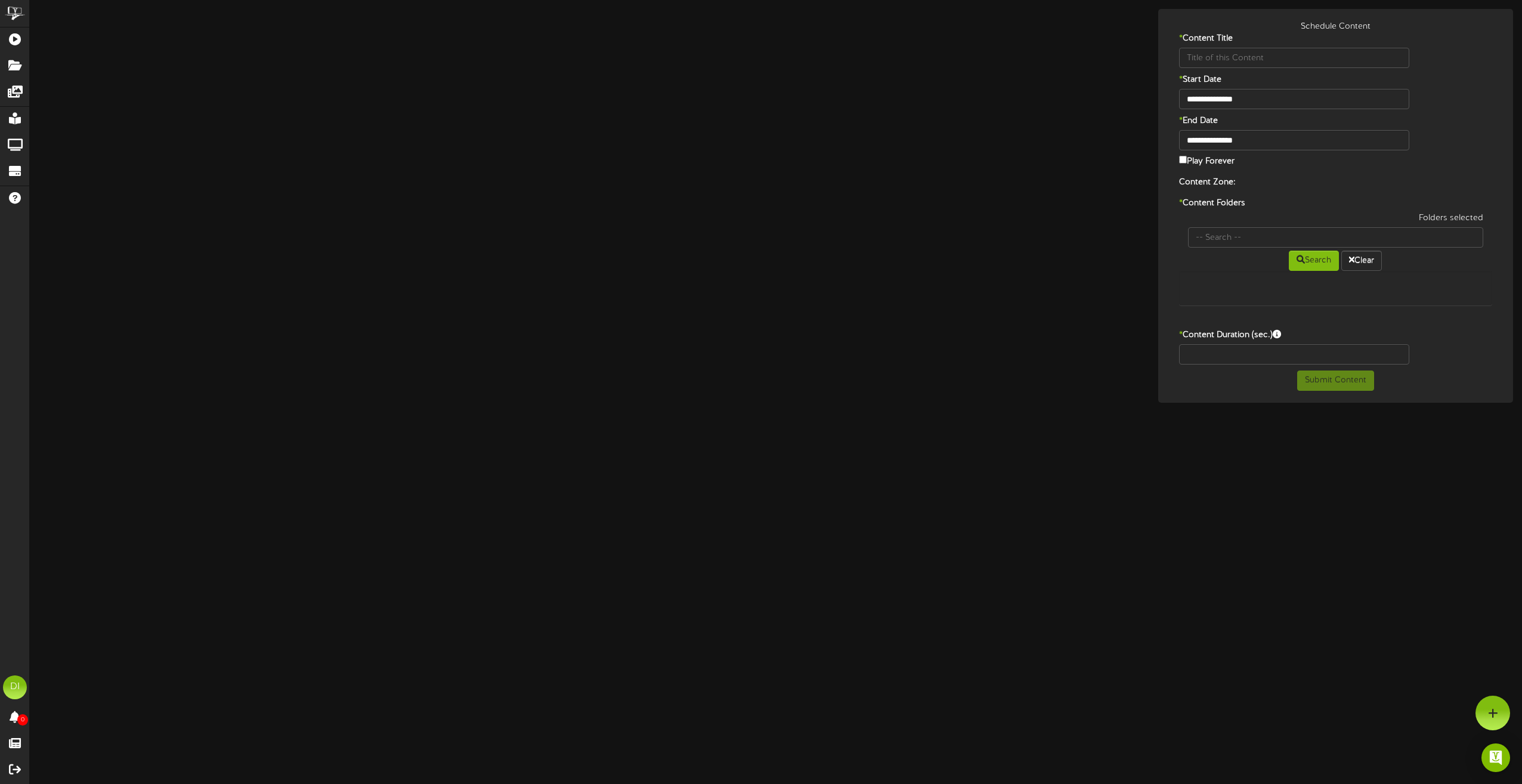
type input "CelebratingStudio5Loop"
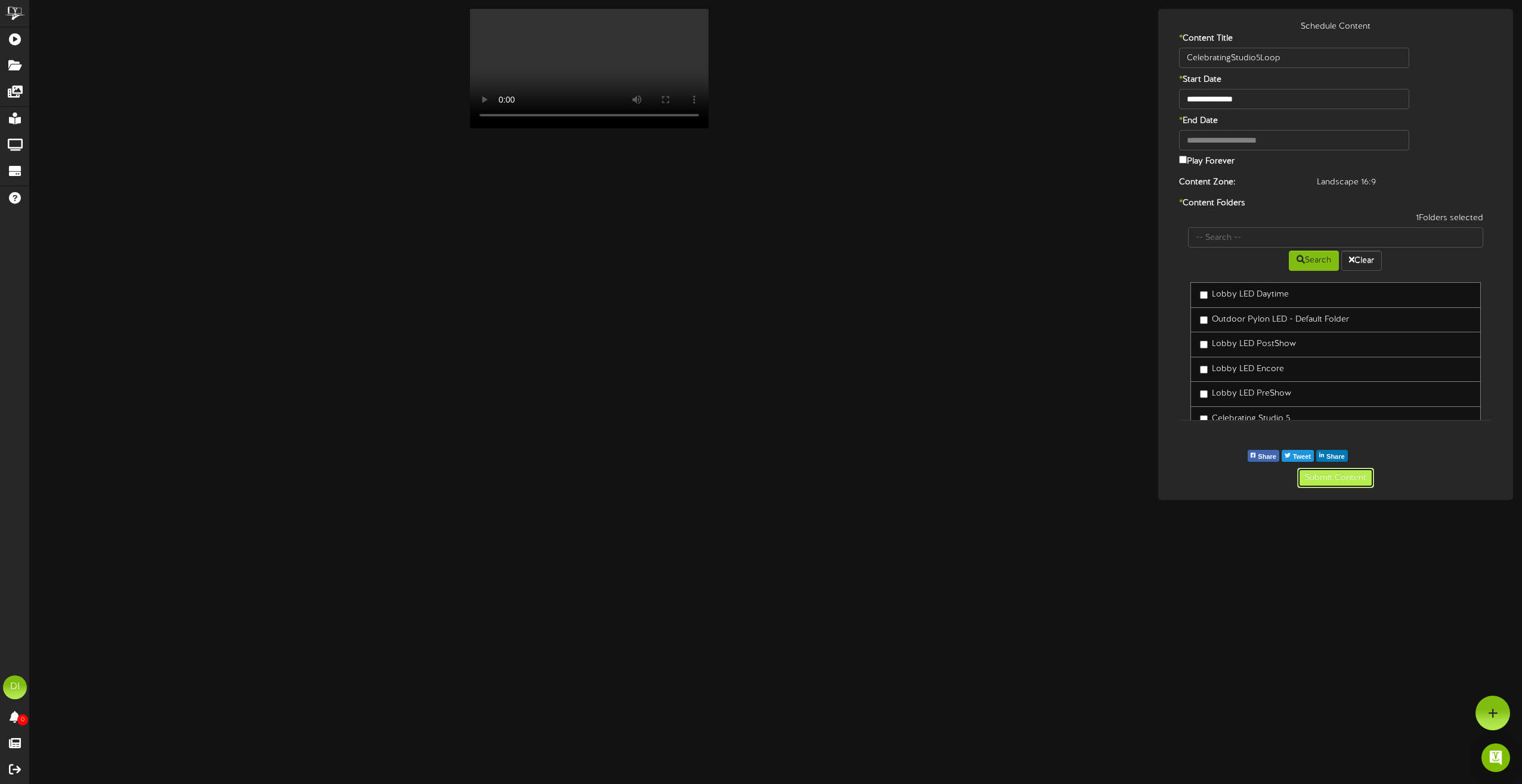
click at [1340, 478] on button "Submit Content" at bounding box center [1335, 478] width 77 height 20
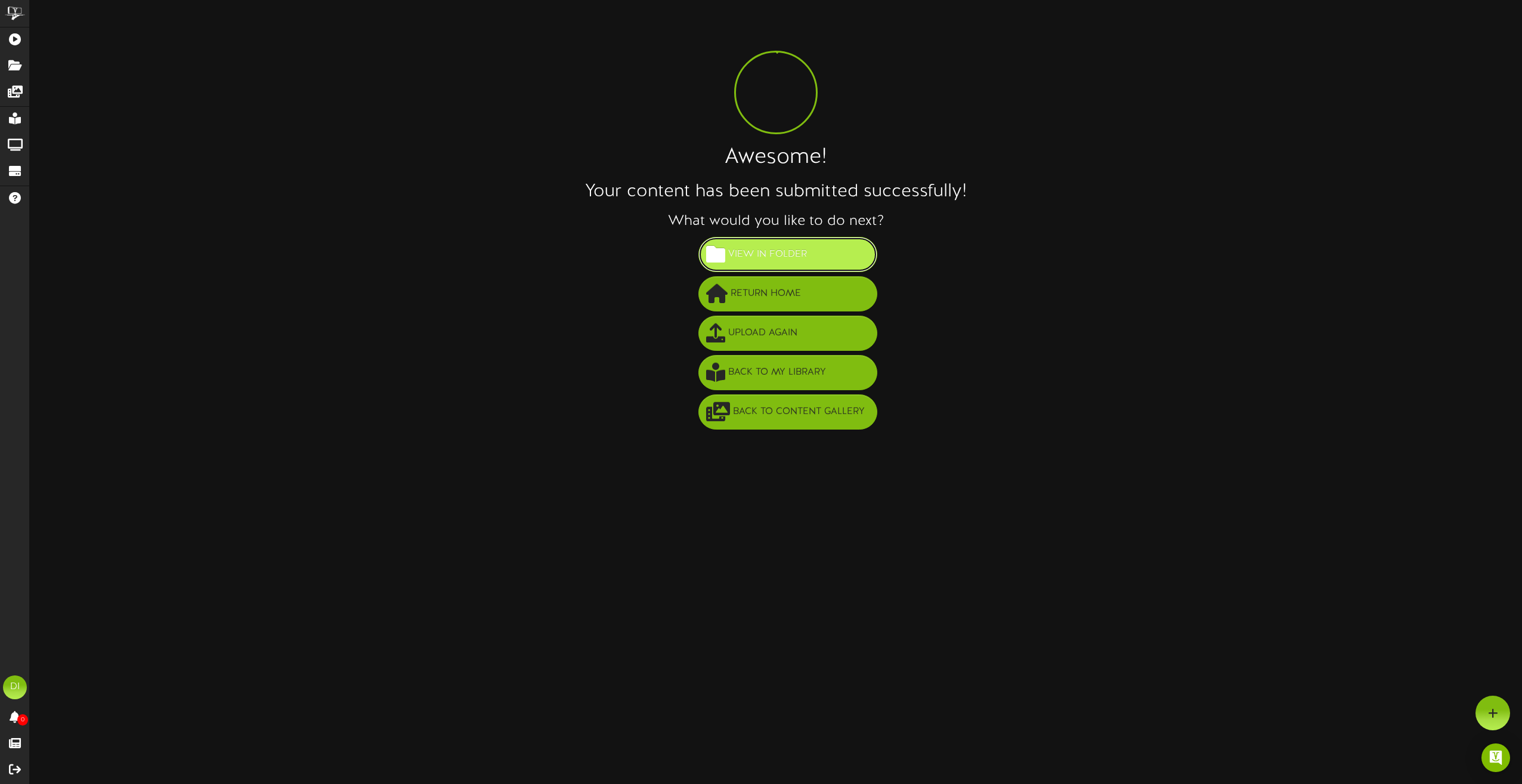
click at [794, 249] on span "View in Folder" at bounding box center [767, 255] width 85 height 19
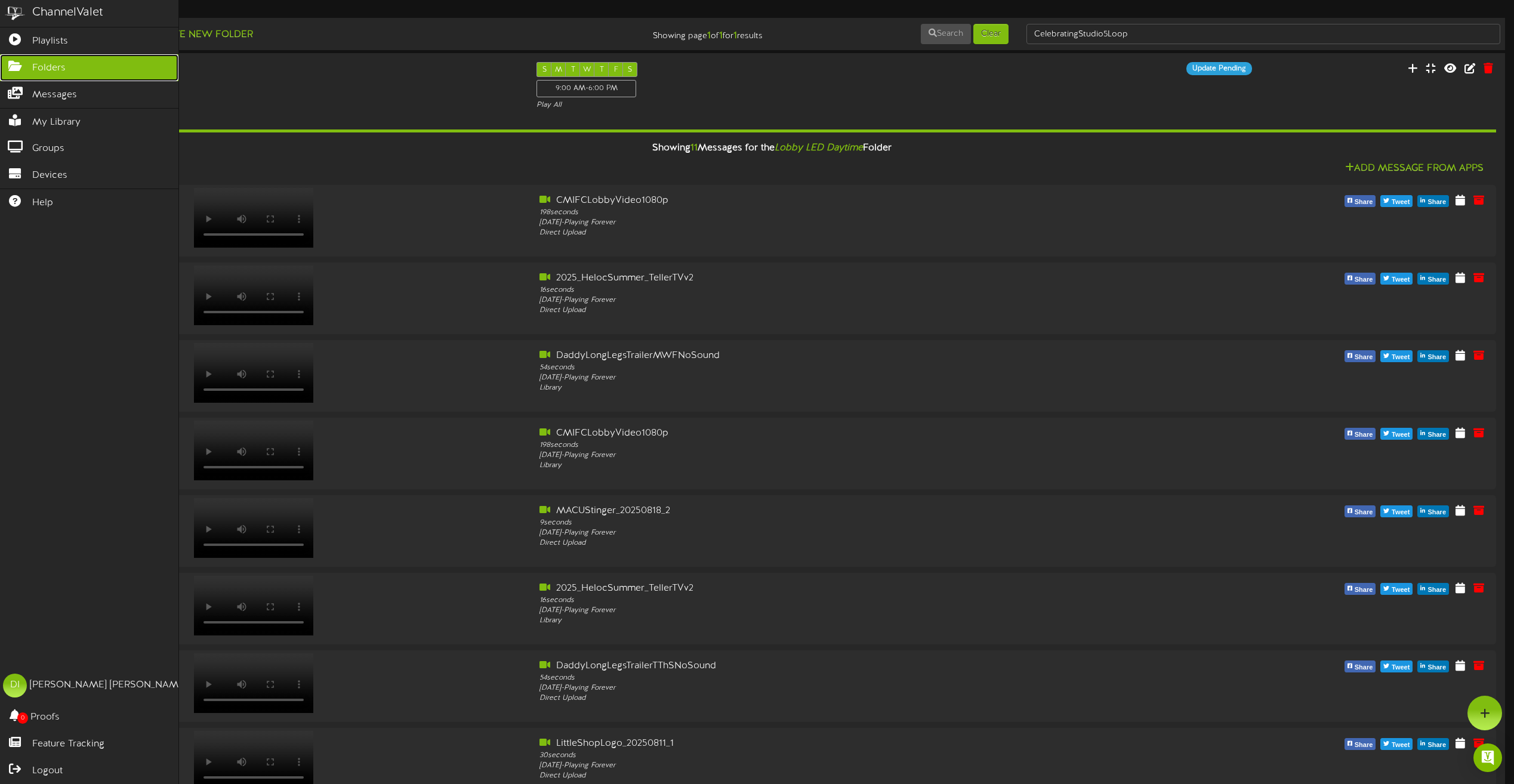
click at [21, 63] on icon at bounding box center [15, 65] width 30 height 9
click at [52, 44] on span "Playlists" at bounding box center [50, 41] width 36 height 14
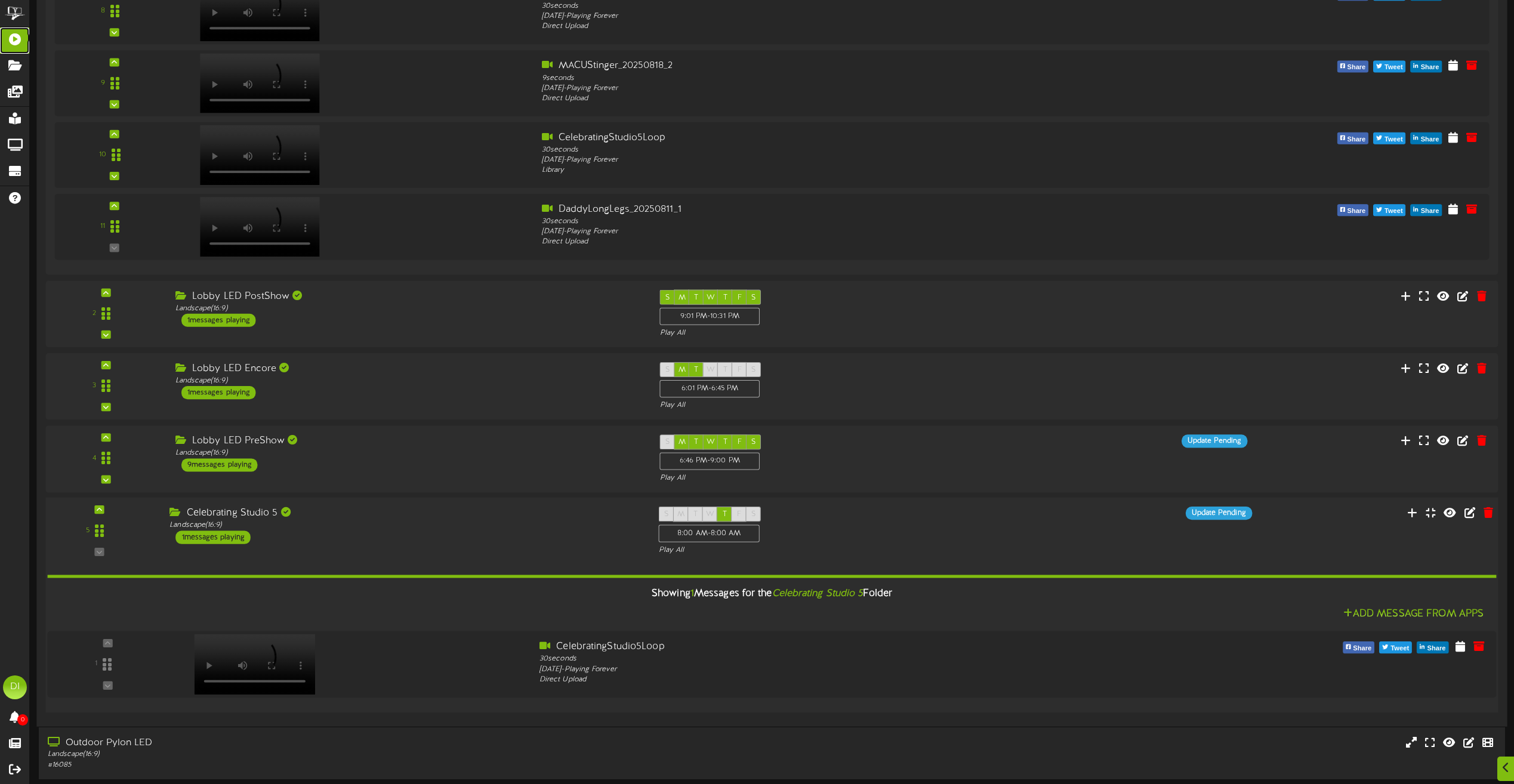
scroll to position [835, 0]
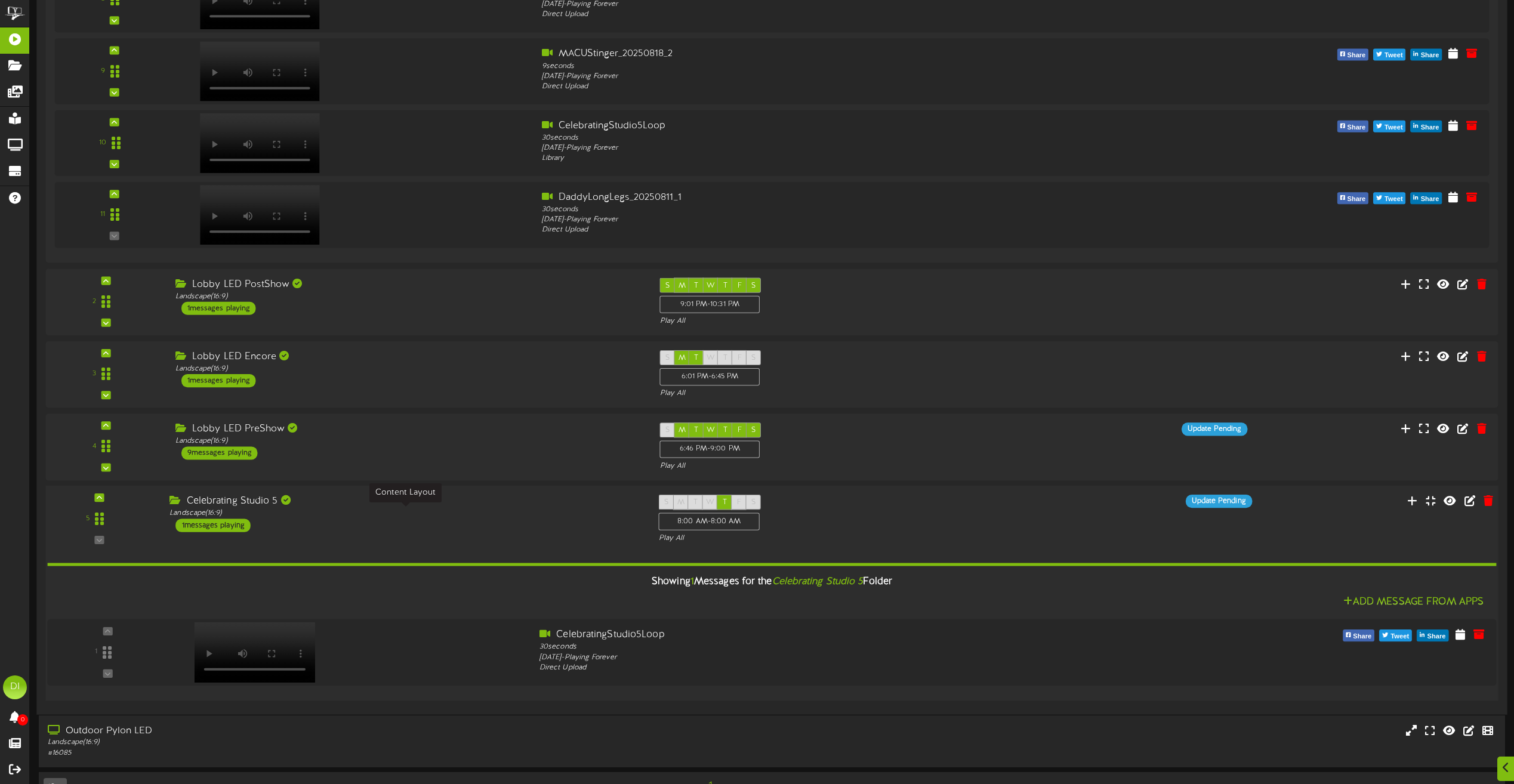
click at [432, 516] on div "Landscape ( 16:9 )" at bounding box center [405, 513] width 471 height 11
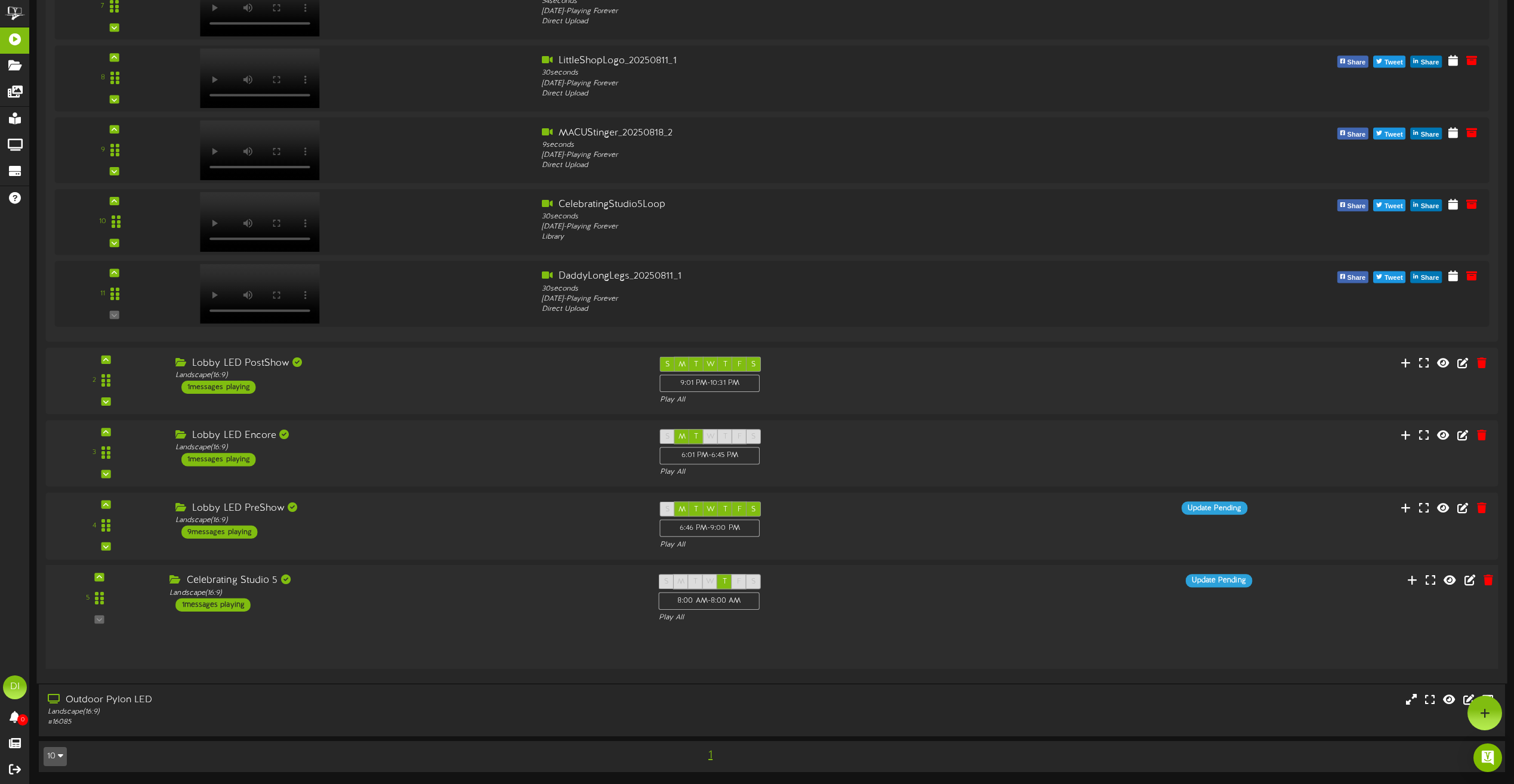
scroll to position [720, 0]
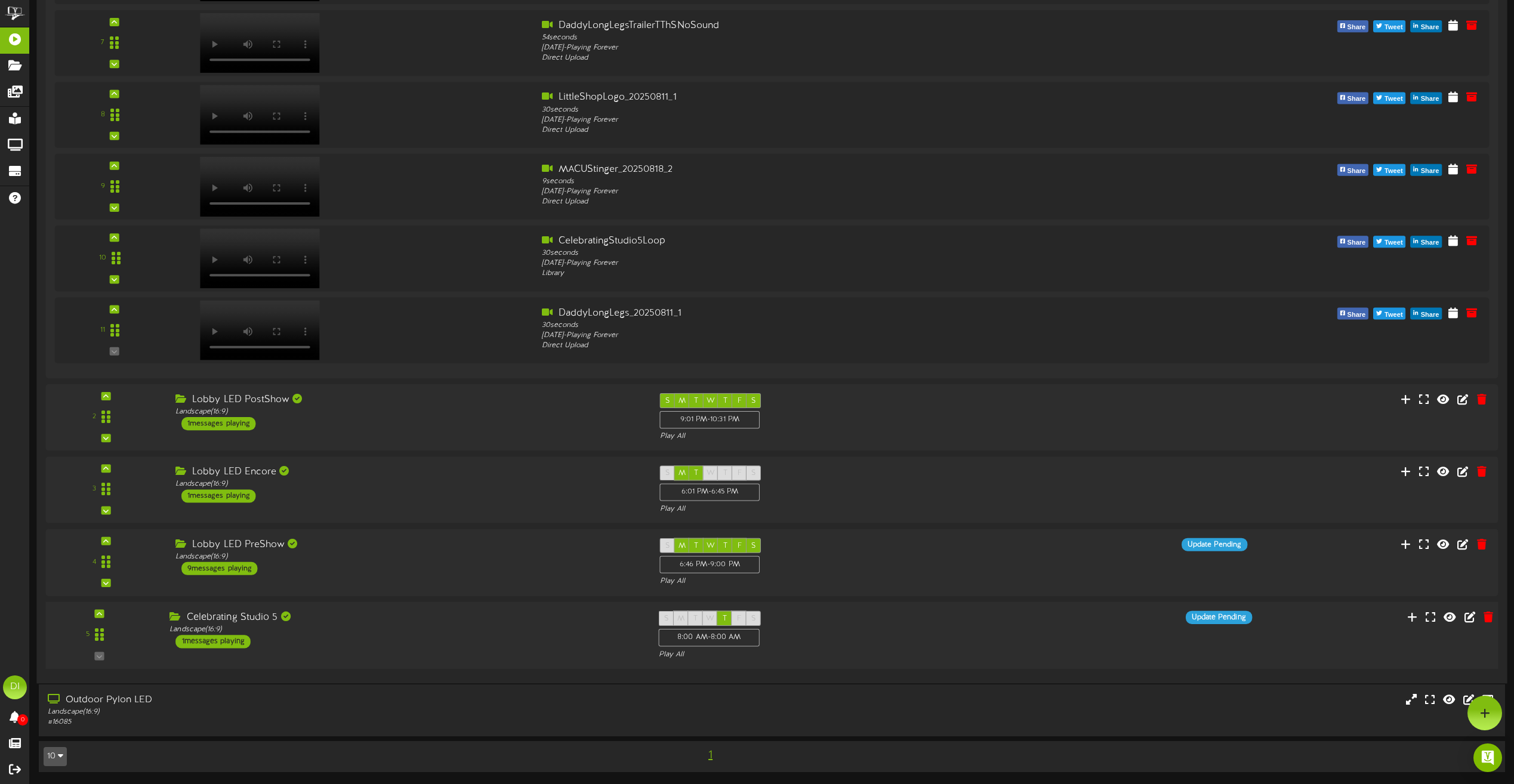
click at [1068, 634] on div "5 ( 16:9" at bounding box center [772, 634] width 1468 height 49
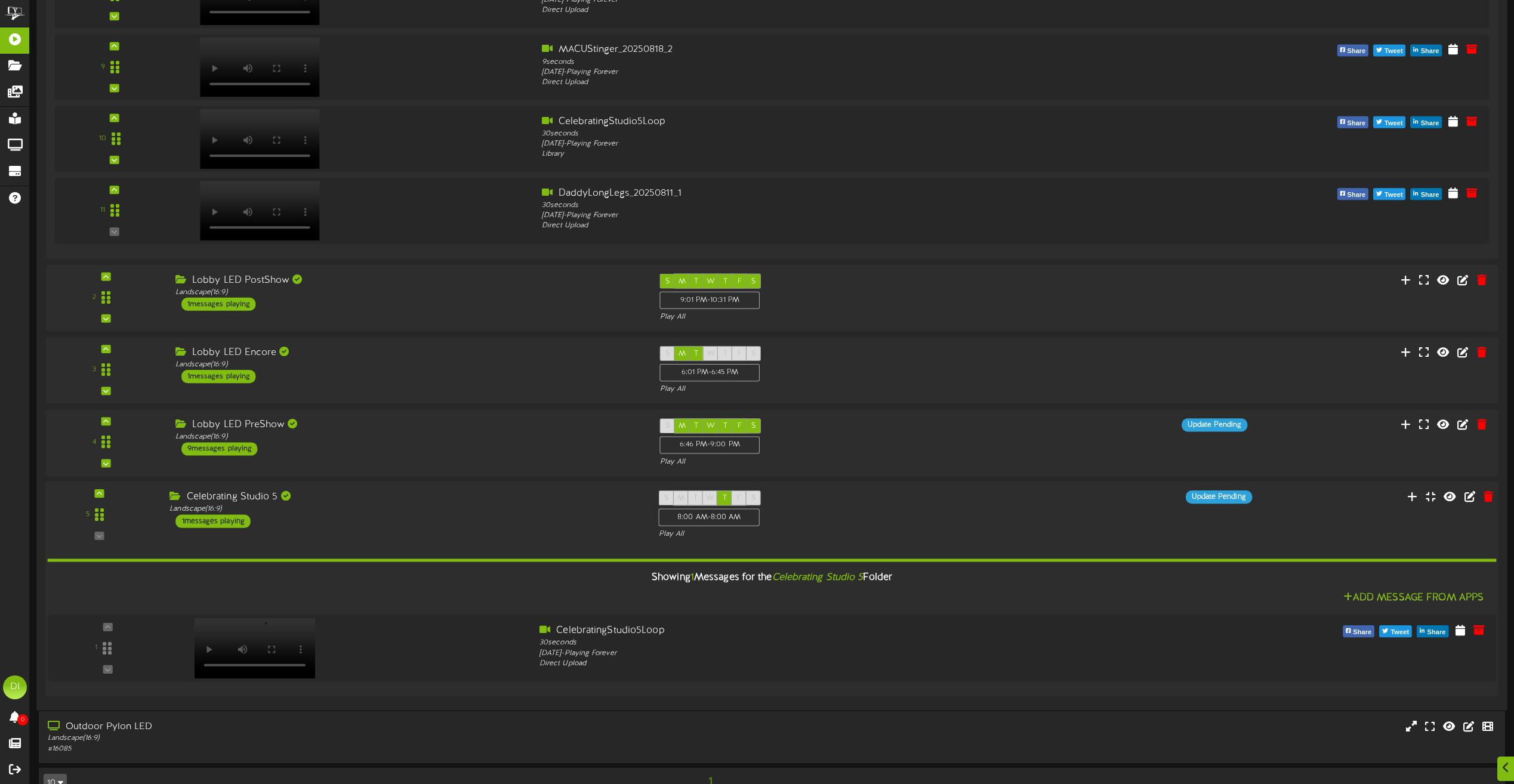
scroll to position [866, 0]
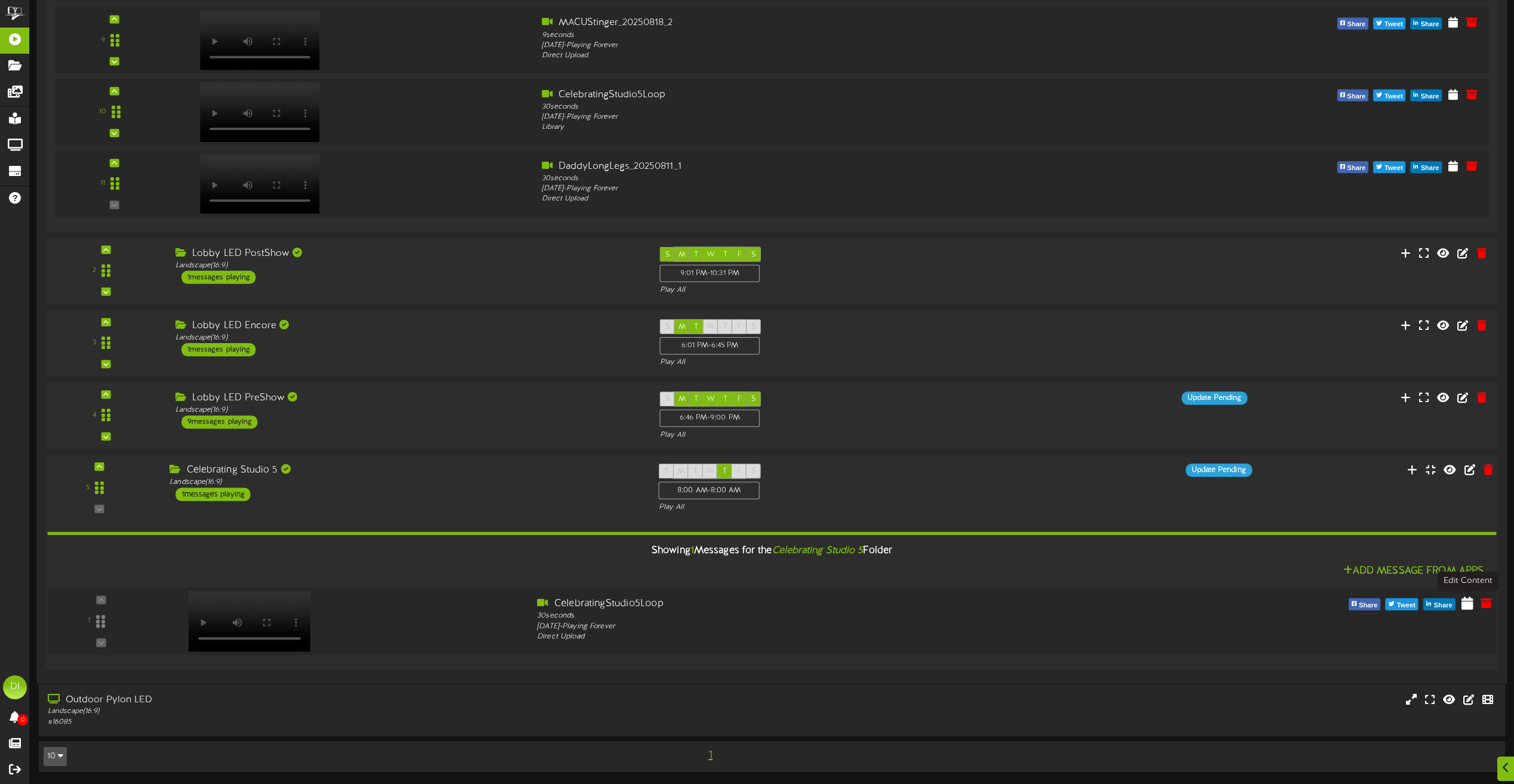
click at [1465, 605] on icon at bounding box center [1467, 602] width 12 height 13
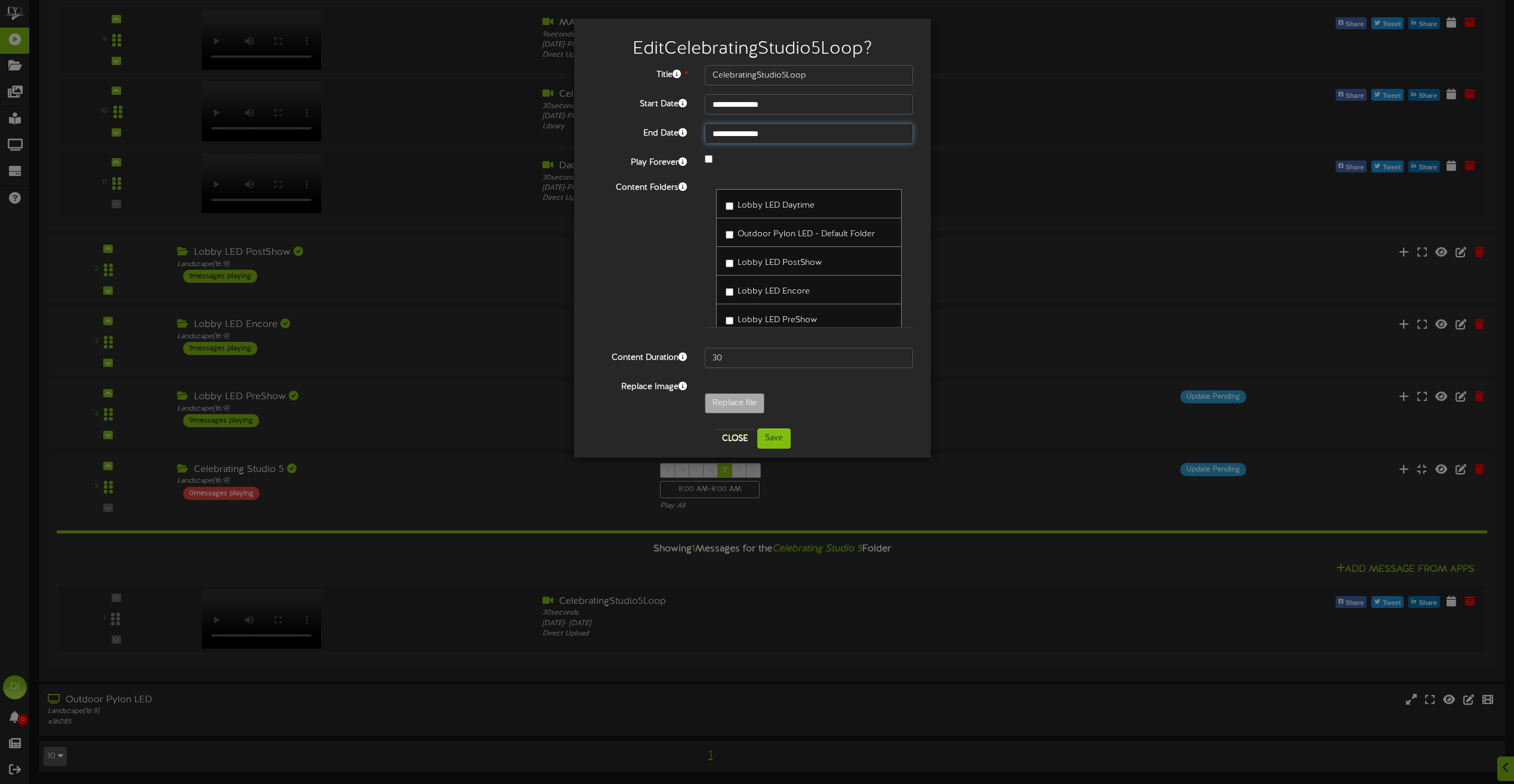
click at [729, 129] on input "**********" at bounding box center [810, 133] width 209 height 20
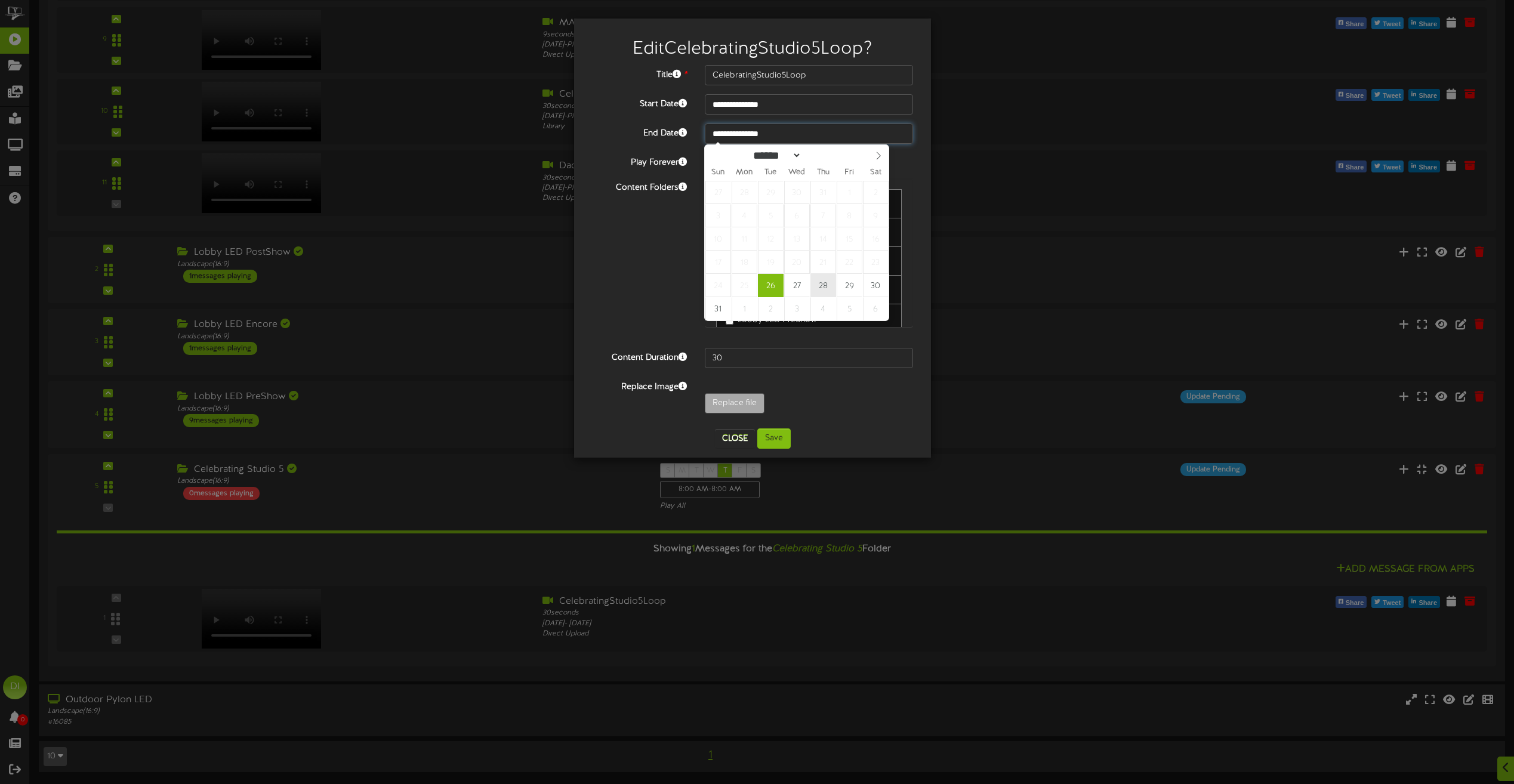
type input "**********"
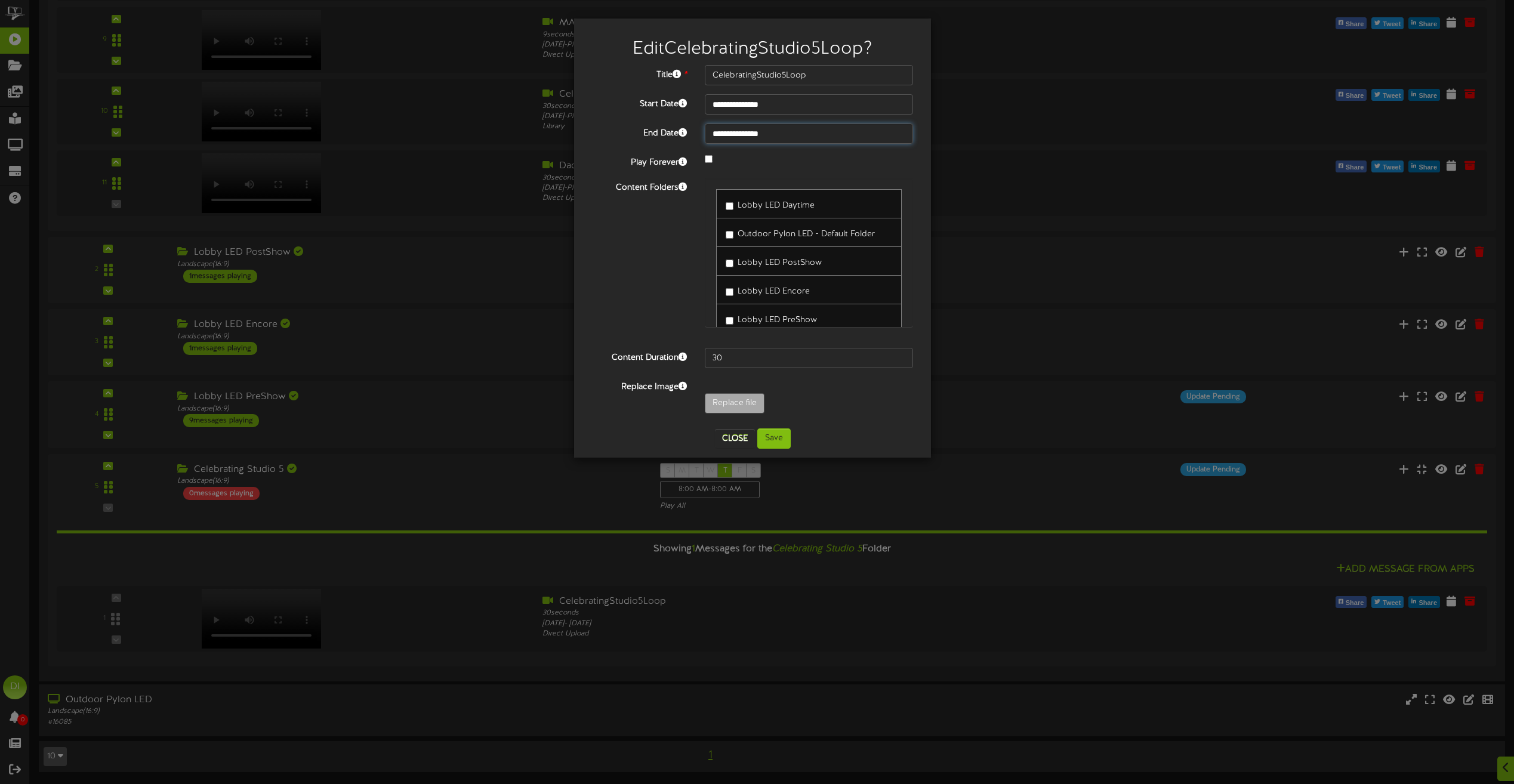
scroll to position [46, 0]
click at [782, 436] on button "Save" at bounding box center [773, 438] width 33 height 20
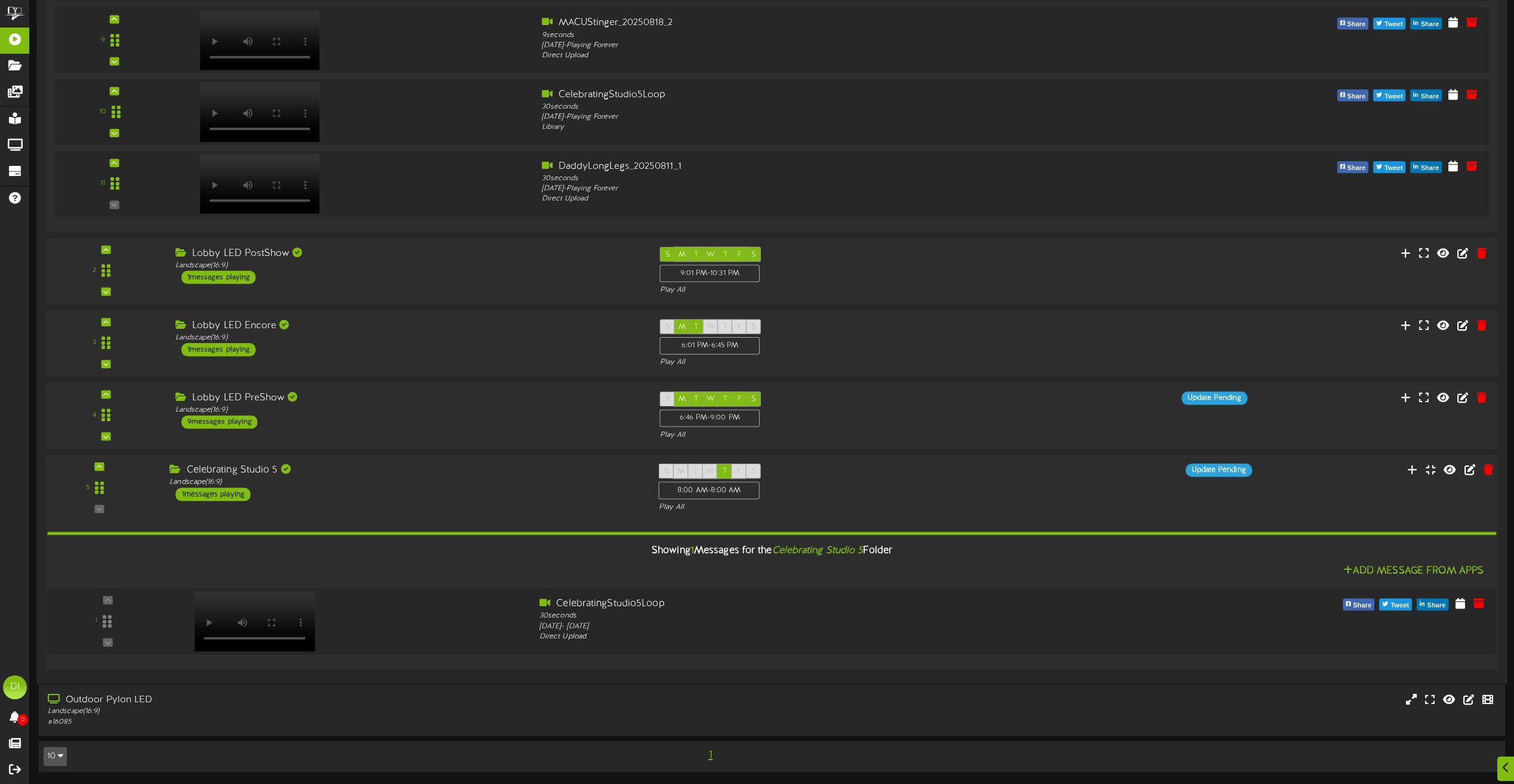
click at [437, 472] on div "Celebrating Studio 5" at bounding box center [405, 470] width 471 height 14
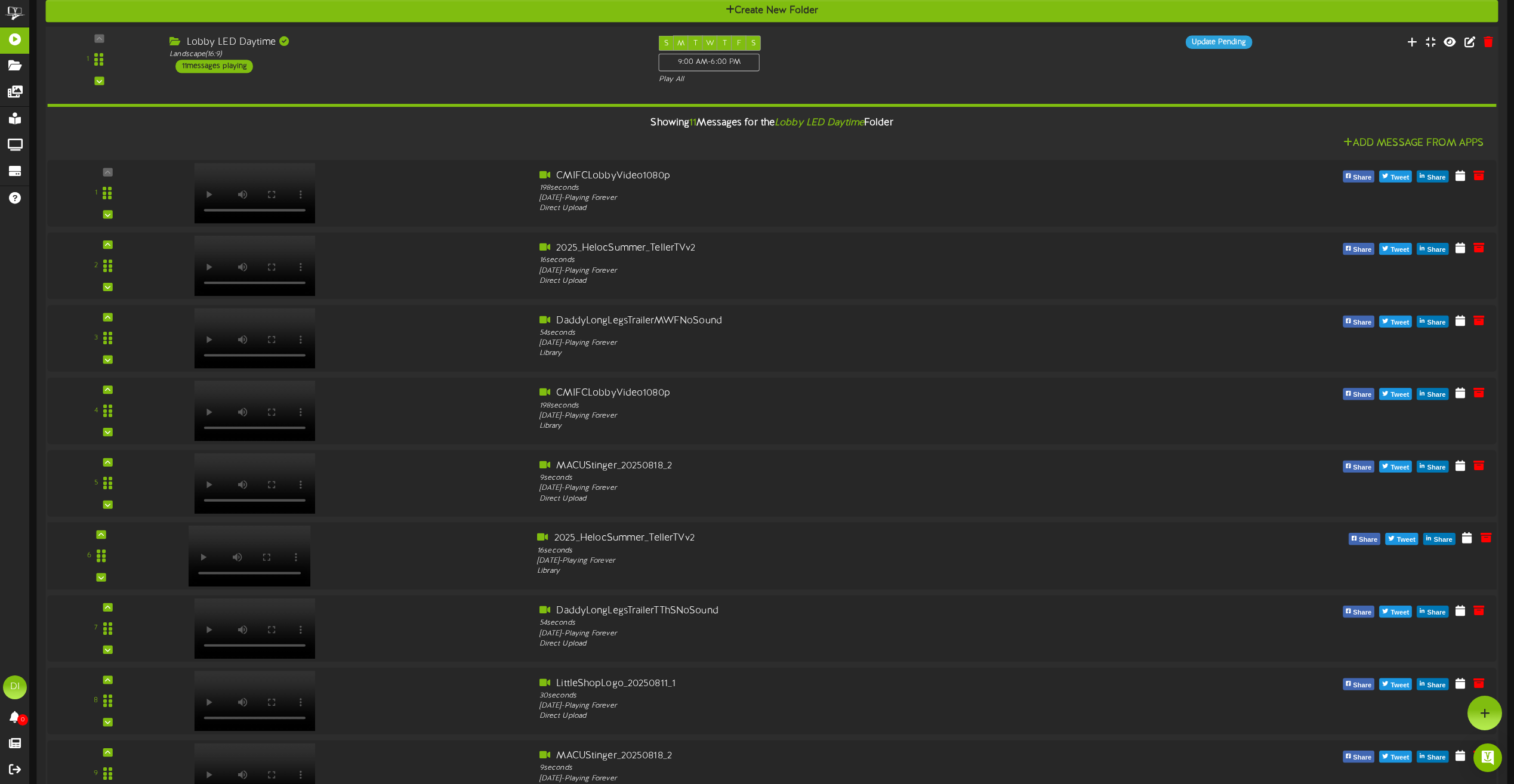
scroll to position [4, 0]
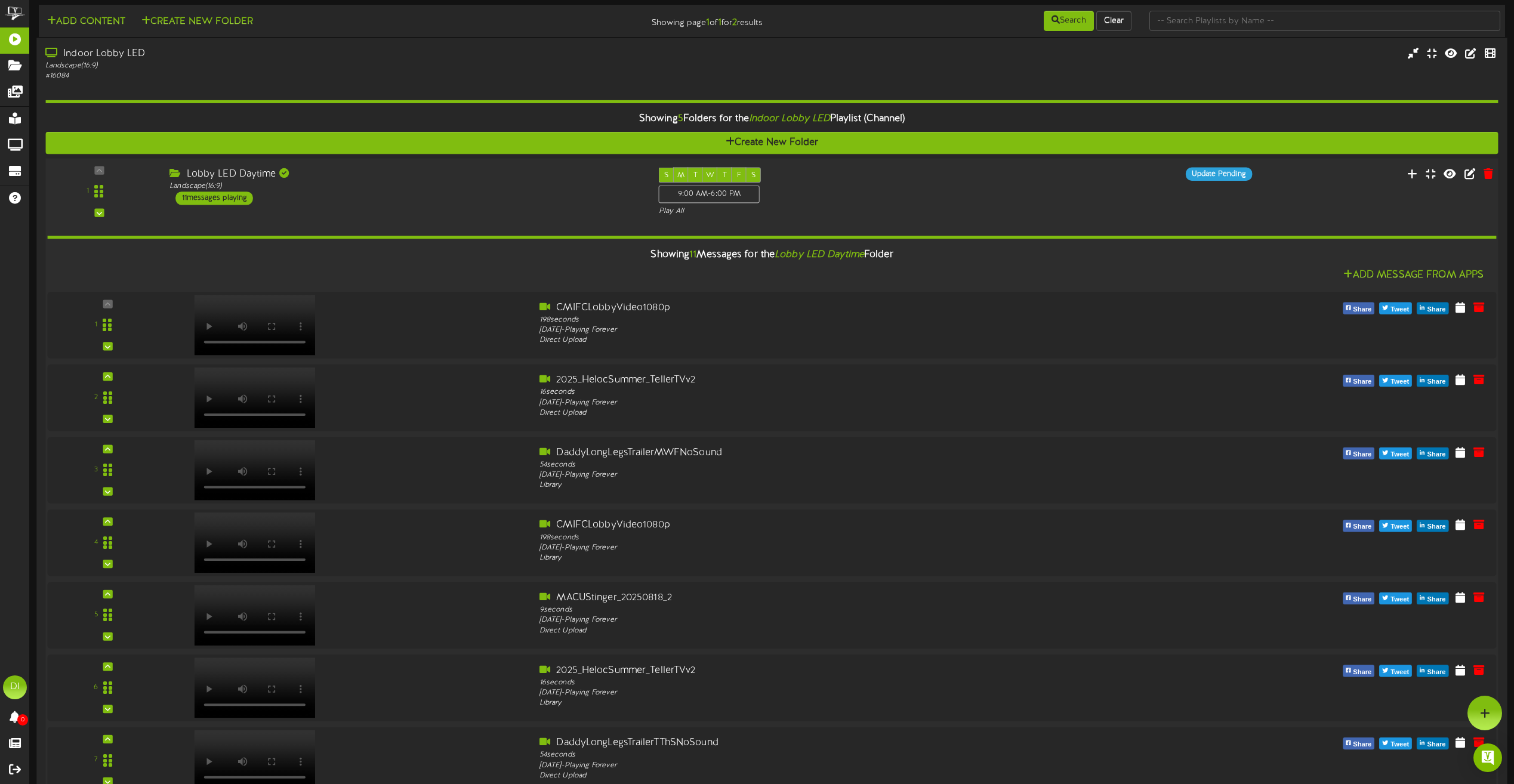
click at [454, 196] on div "Lobby LED Daytime Landscape ( 16:9 ) 11 messages playing" at bounding box center [405, 186] width 489 height 37
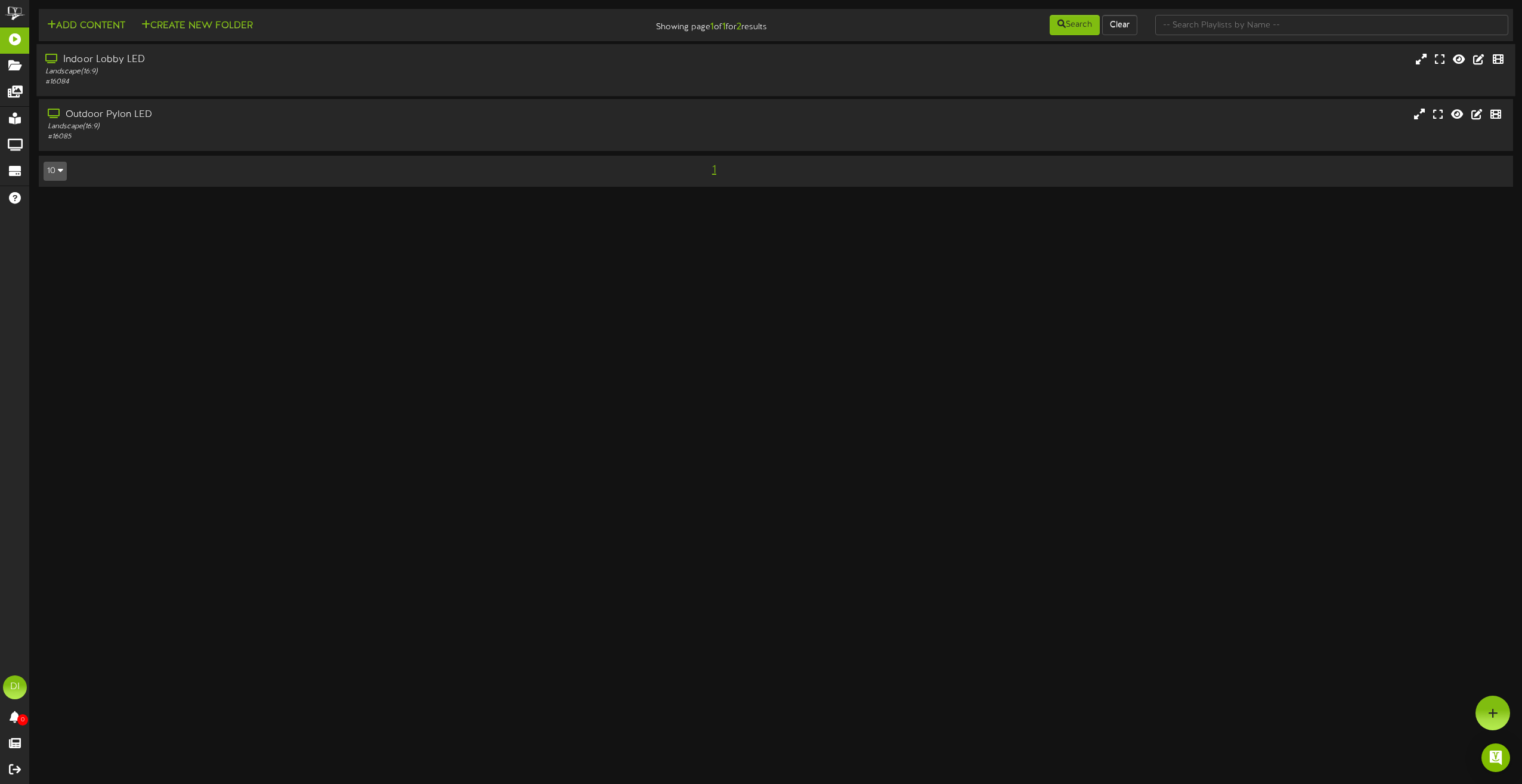
click at [308, 52] on div "Indoor Lobby LED Landscape ( 16:9 ) # 16084" at bounding box center [775, 70] width 1478 height 52
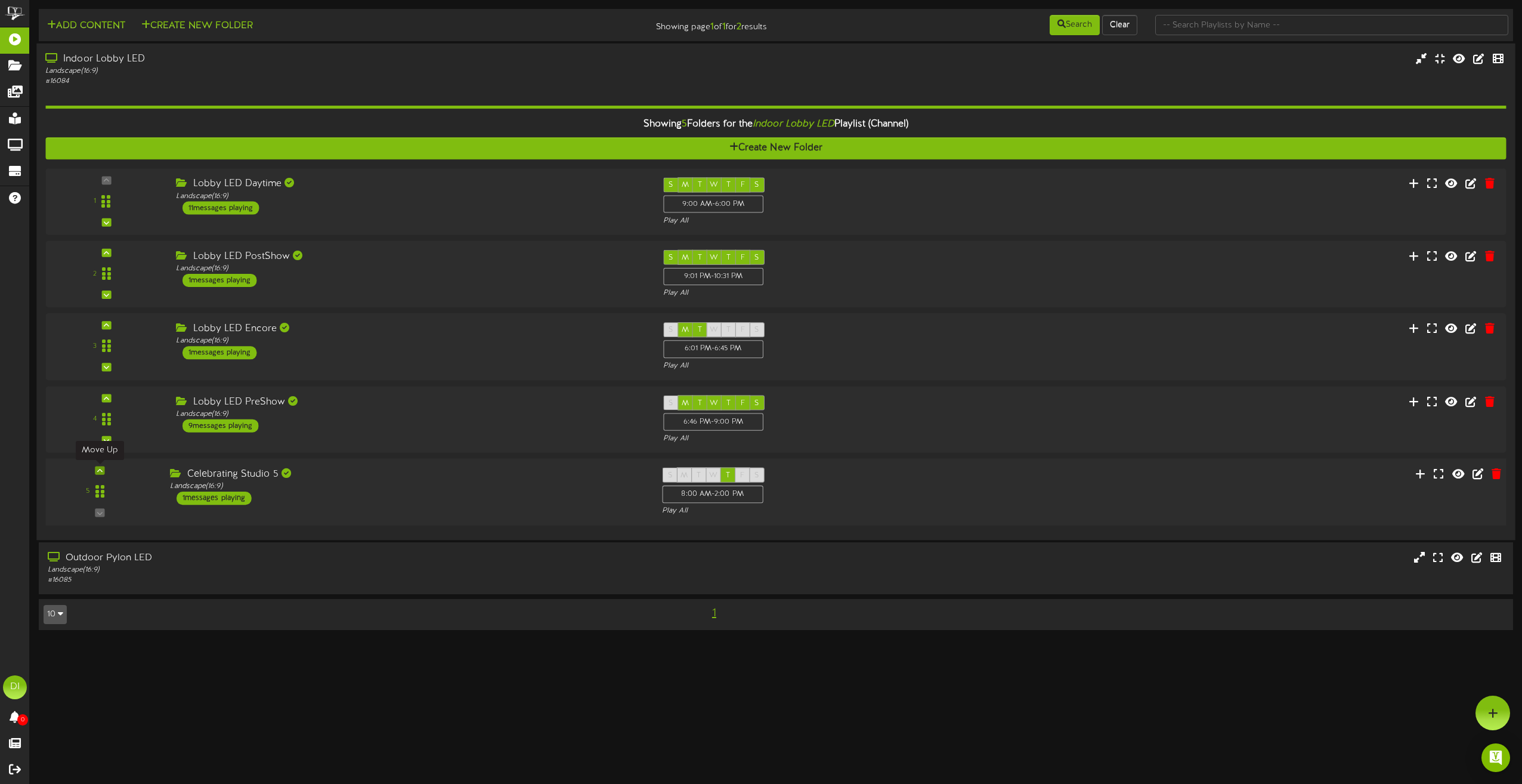
click at [100, 470] on icon at bounding box center [99, 470] width 6 height 6
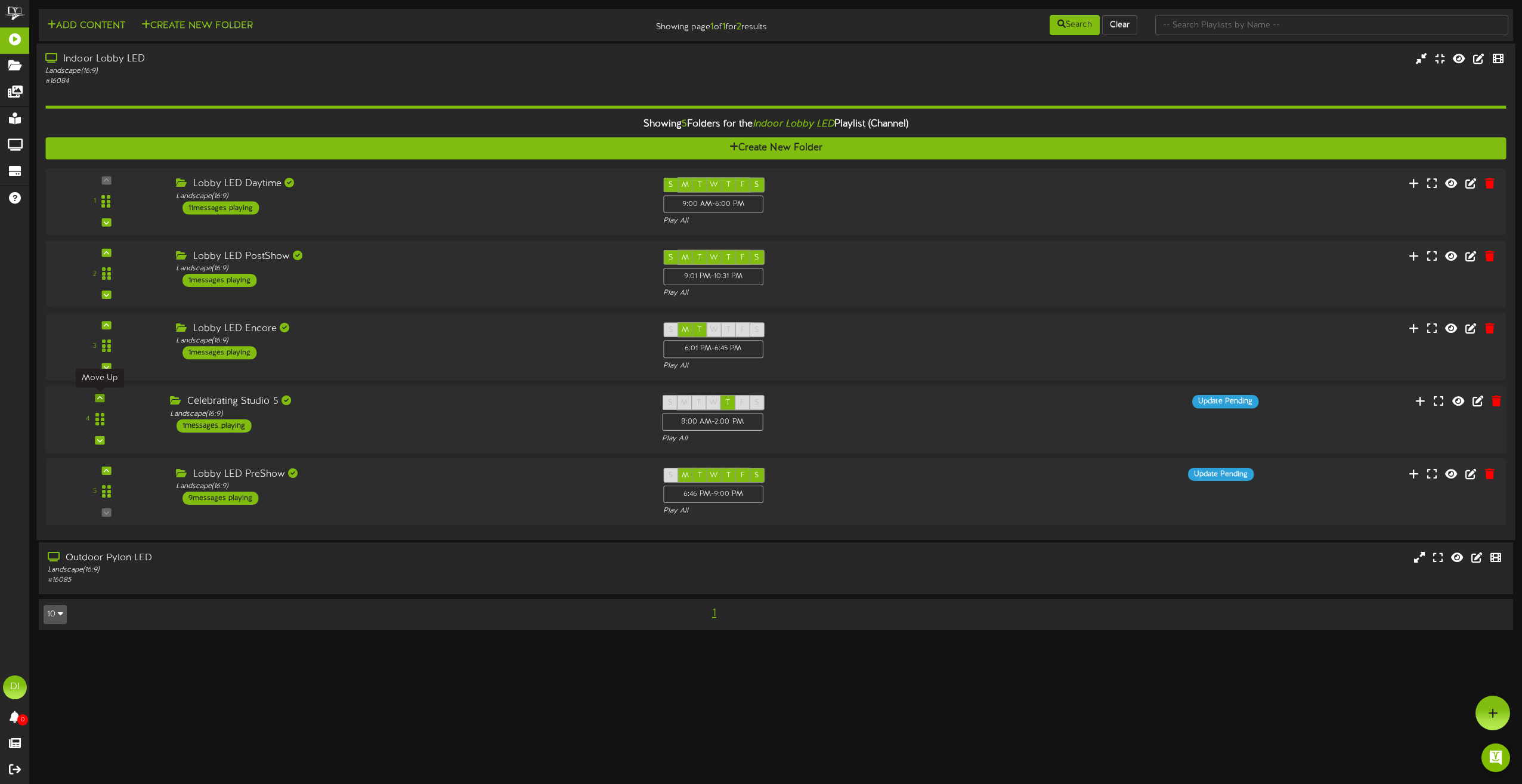
click at [104, 398] on div at bounding box center [99, 398] width 10 height 8
click at [103, 329] on div at bounding box center [99, 325] width 10 height 8
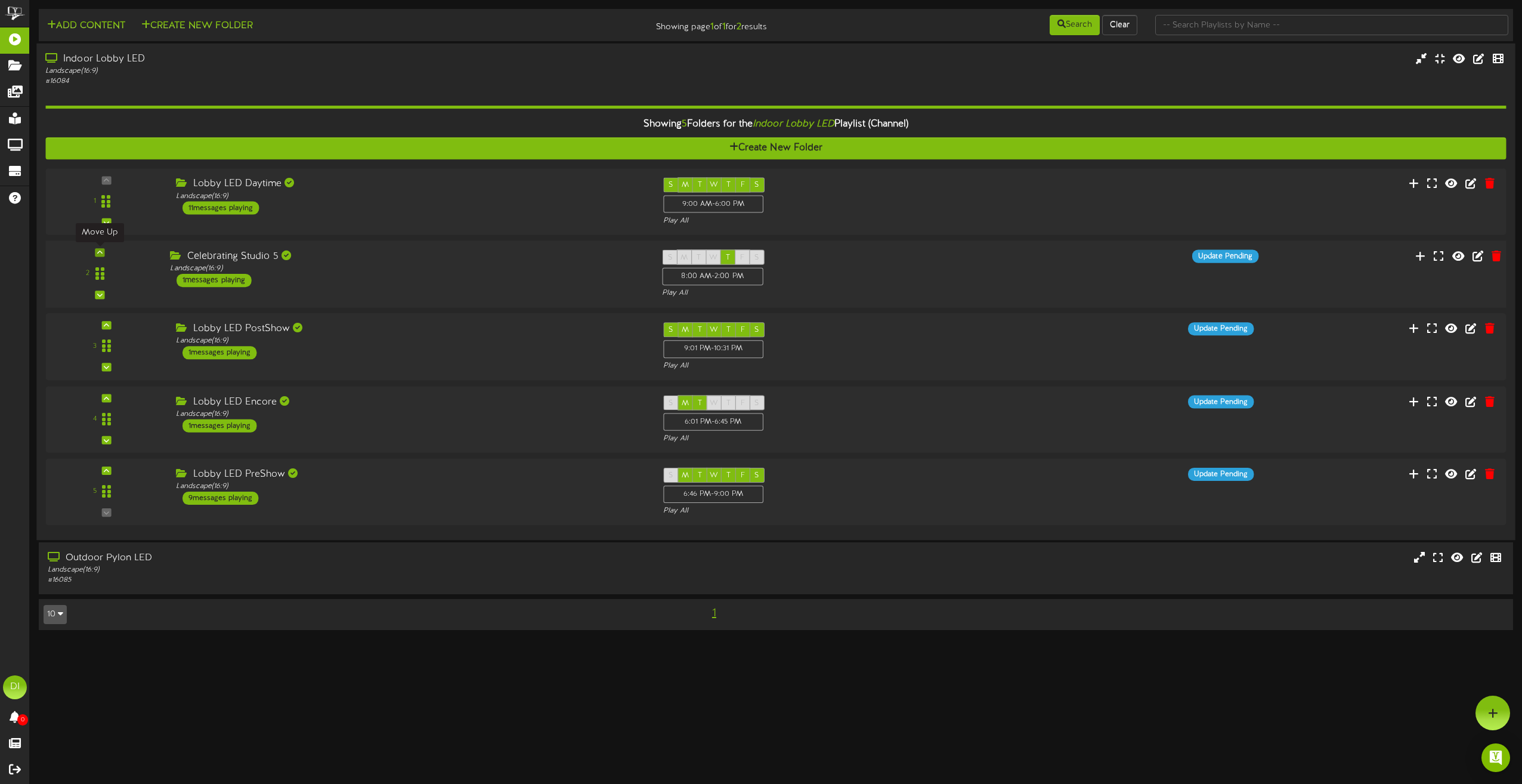
click at [100, 251] on icon at bounding box center [99, 251] width 6 height 6
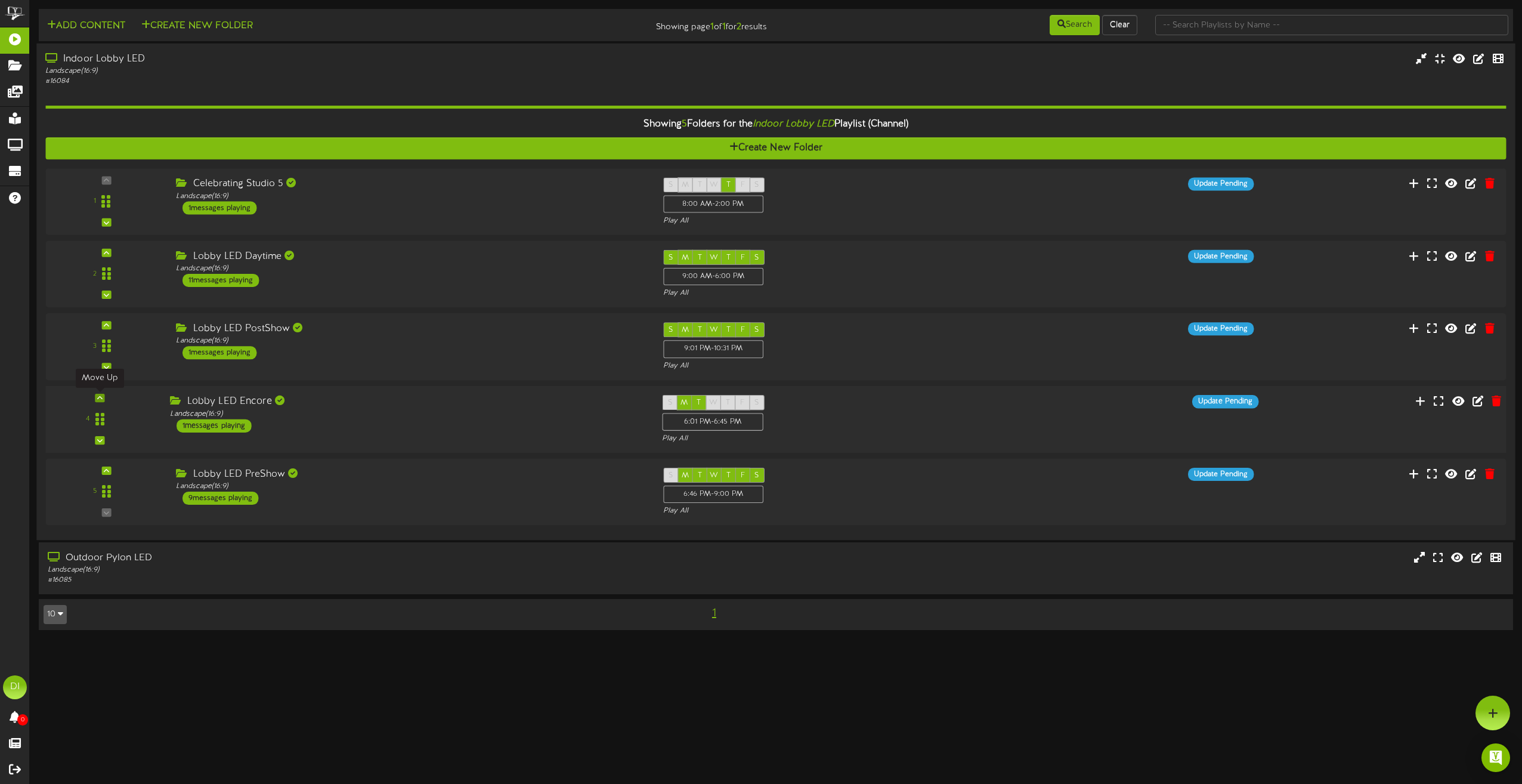
click at [101, 399] on icon at bounding box center [99, 398] width 6 height 6
click at [99, 324] on icon at bounding box center [99, 324] width 6 height 6
click at [99, 324] on icon at bounding box center [99, 324] width 6 height 6
click at [101, 295] on icon at bounding box center [99, 294] width 6 height 6
click at [736, 349] on div "9:00 AM - 6:00 PM" at bounding box center [712, 349] width 101 height 18
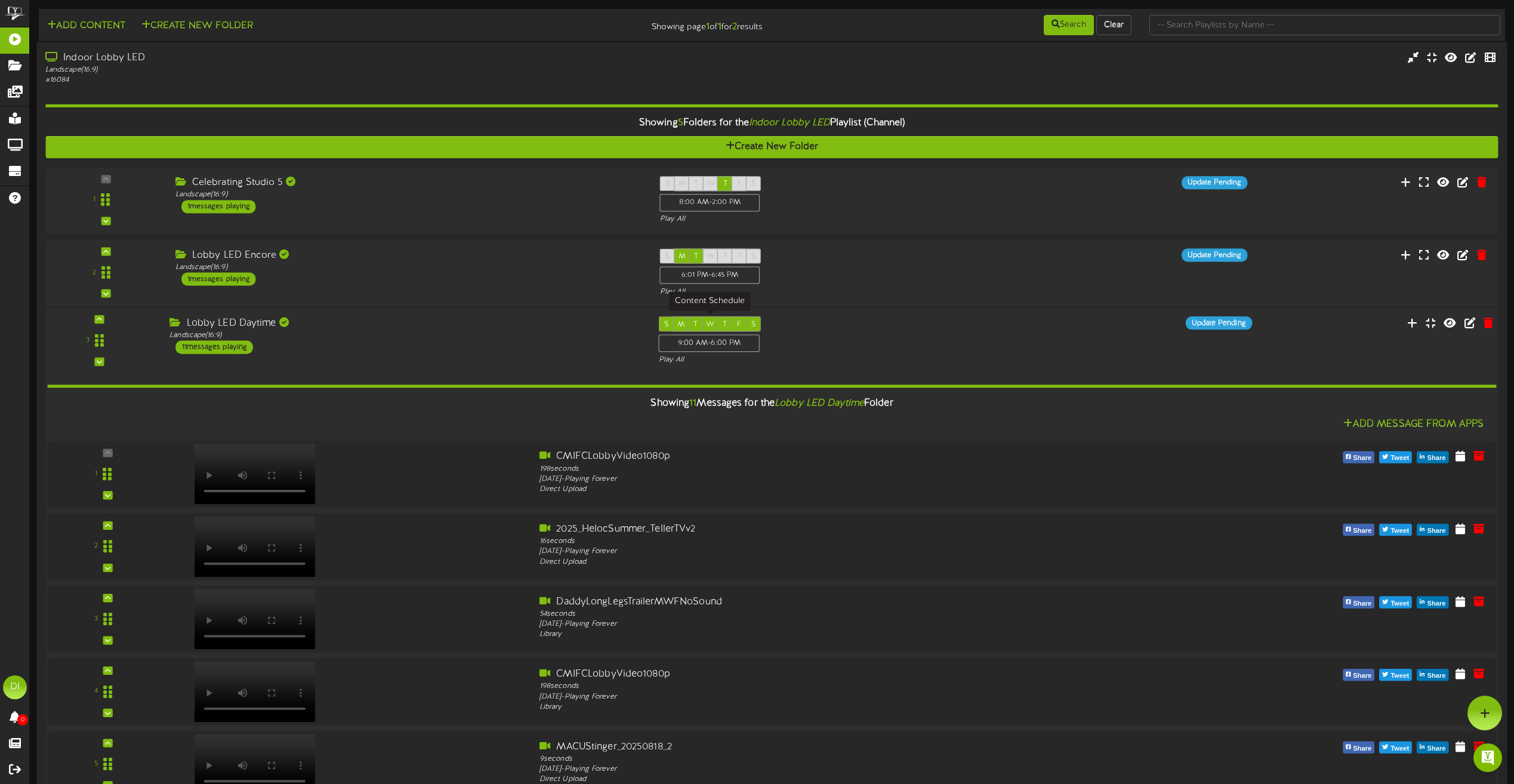
click at [723, 344] on div "9:00 AM - 6:00 PM" at bounding box center [709, 344] width 101 height 18
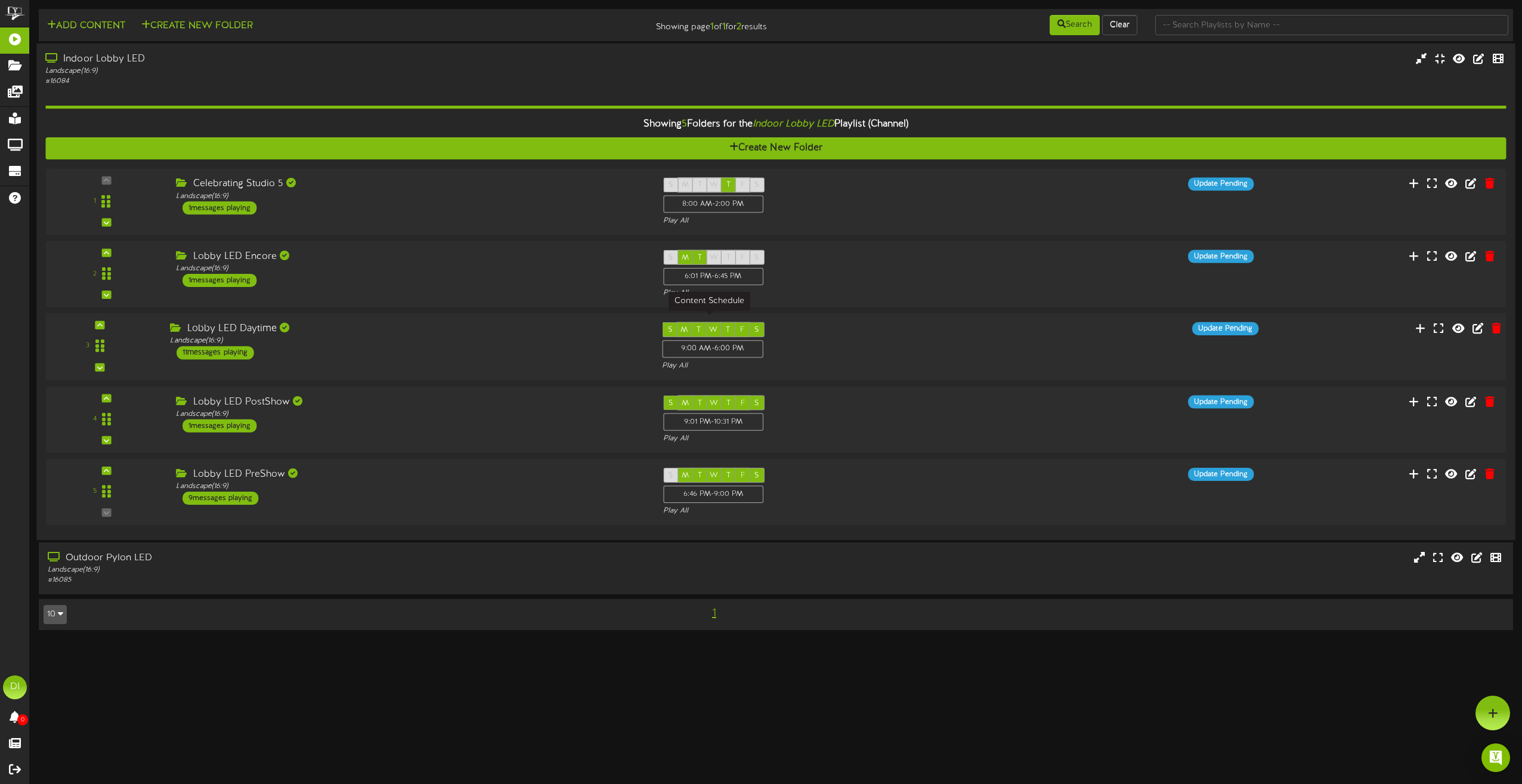
click at [723, 344] on div "9:00 AM - 6:00 PM" at bounding box center [712, 349] width 101 height 18
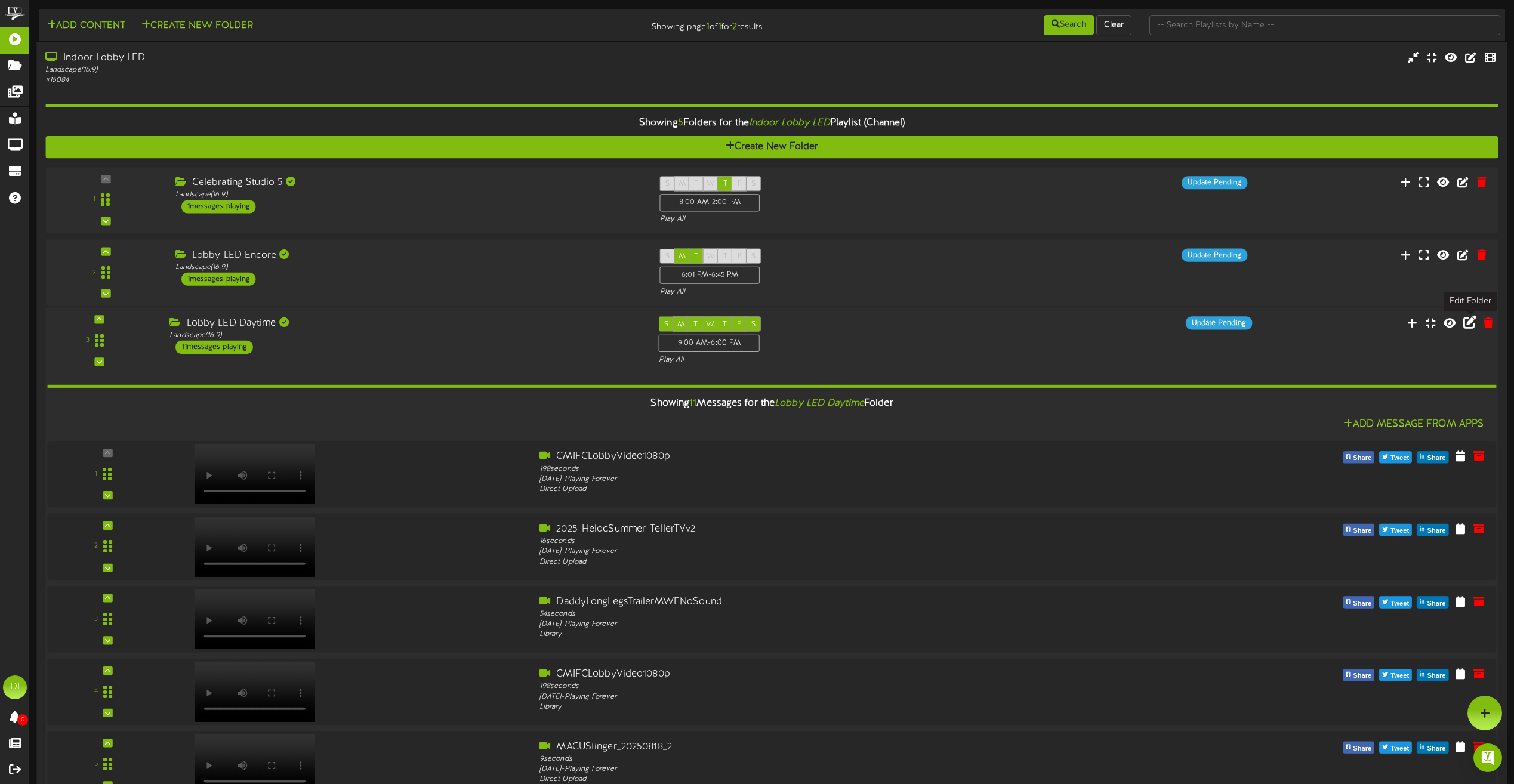
click at [1468, 322] on icon at bounding box center [1470, 322] width 13 height 13
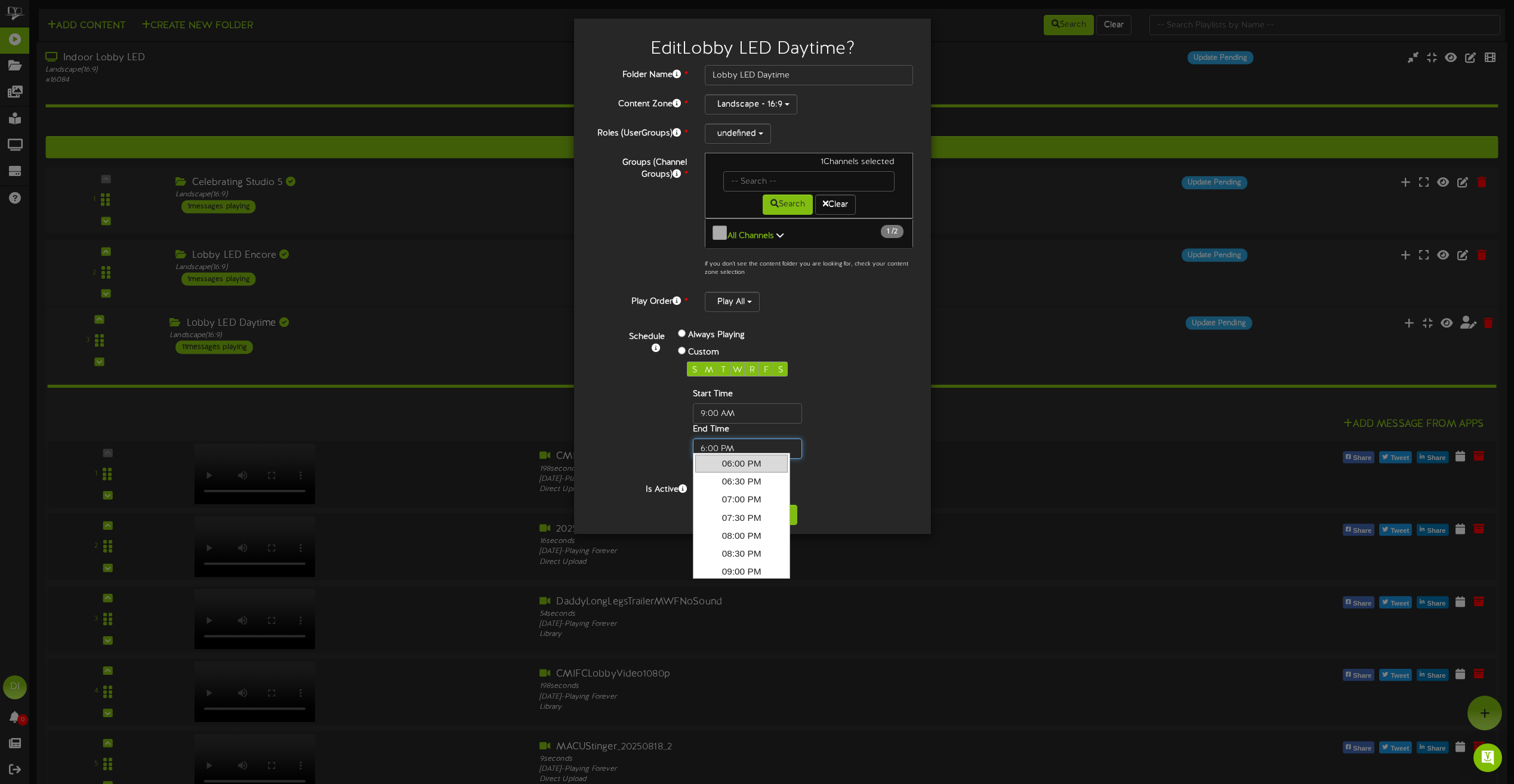
click at [716, 440] on input "text" at bounding box center [747, 448] width 109 height 20
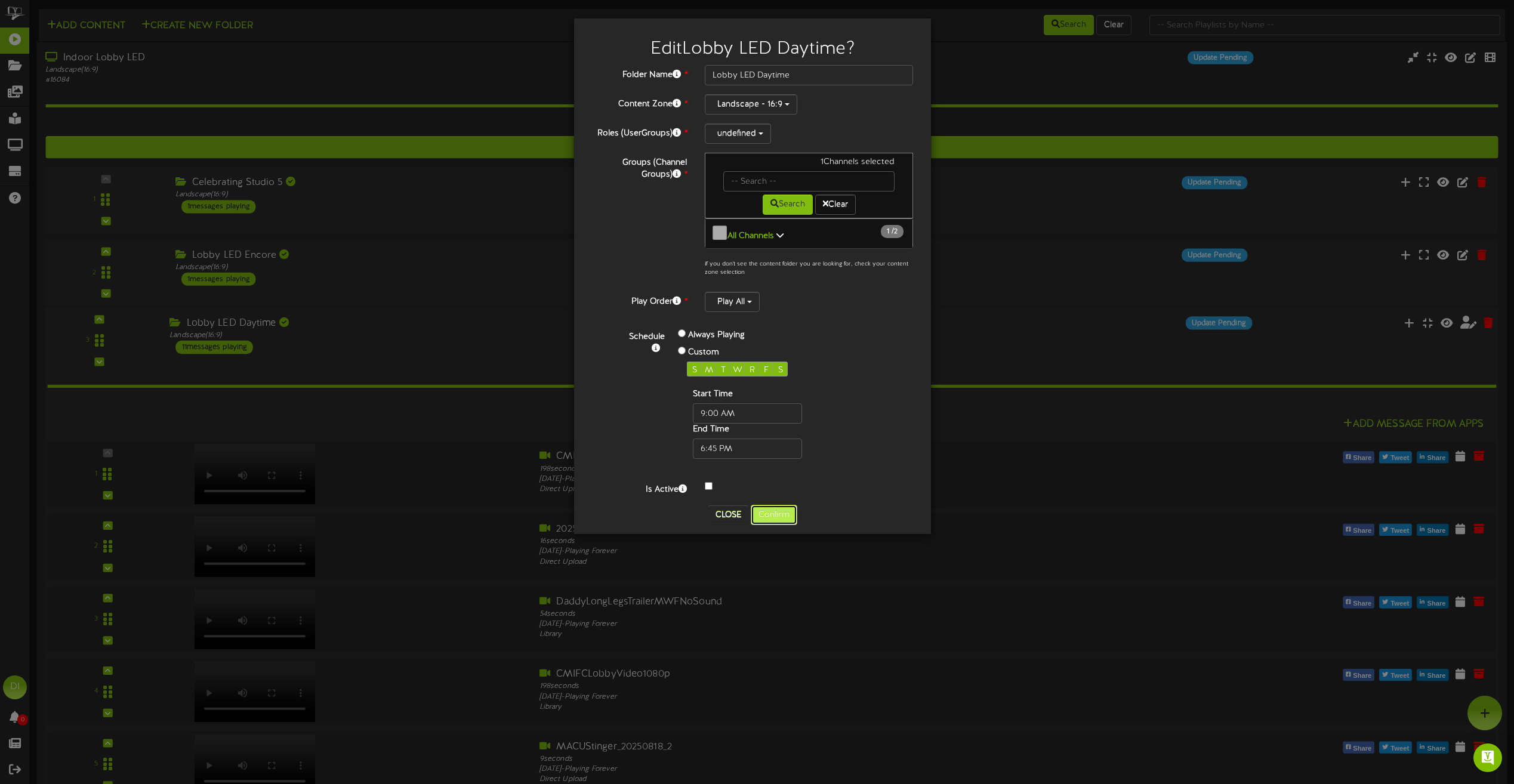
type input "06:45 PM"
click at [780, 511] on button "Confirm" at bounding box center [774, 514] width 47 height 20
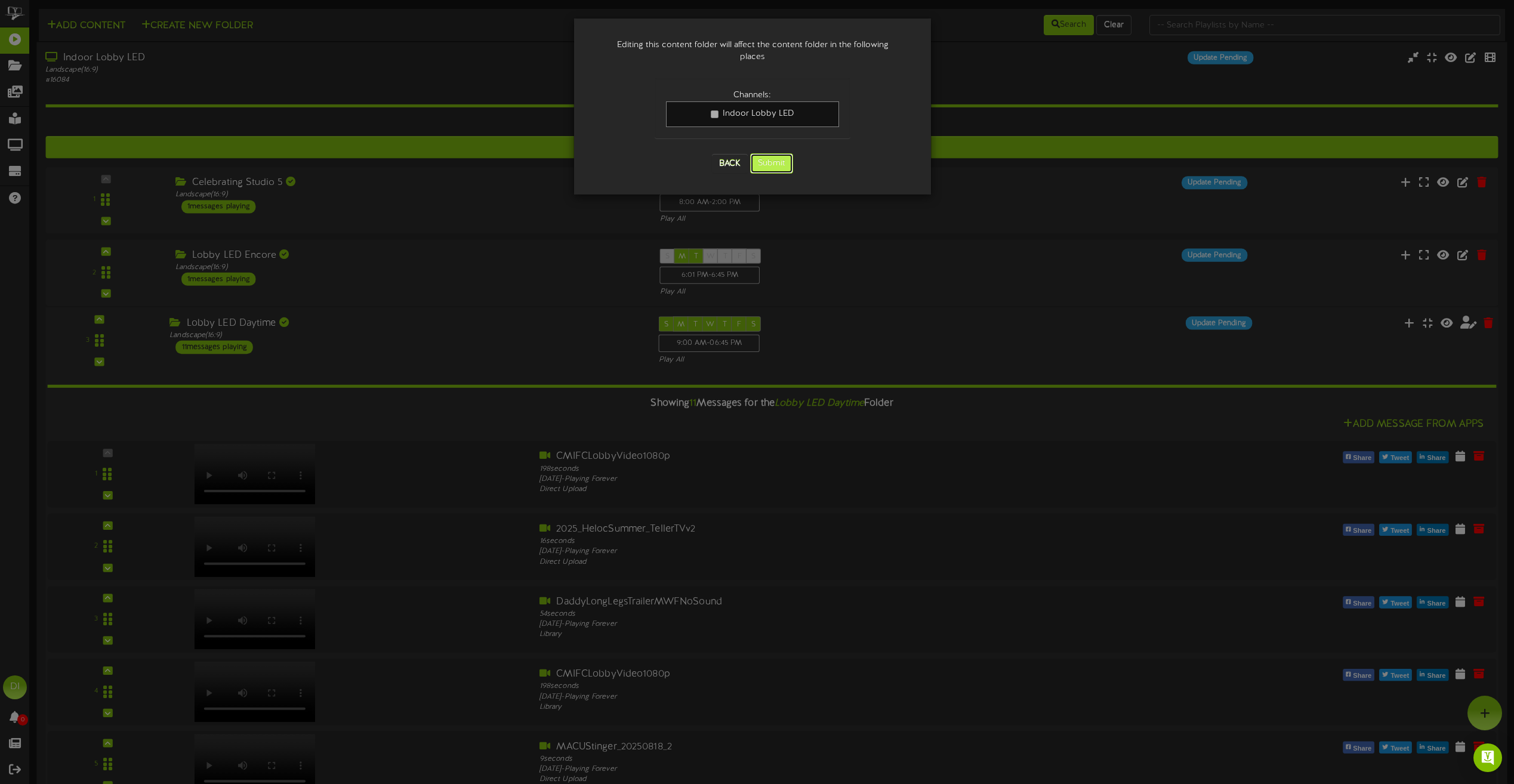
click at [779, 158] on button "Submit" at bounding box center [772, 163] width 43 height 20
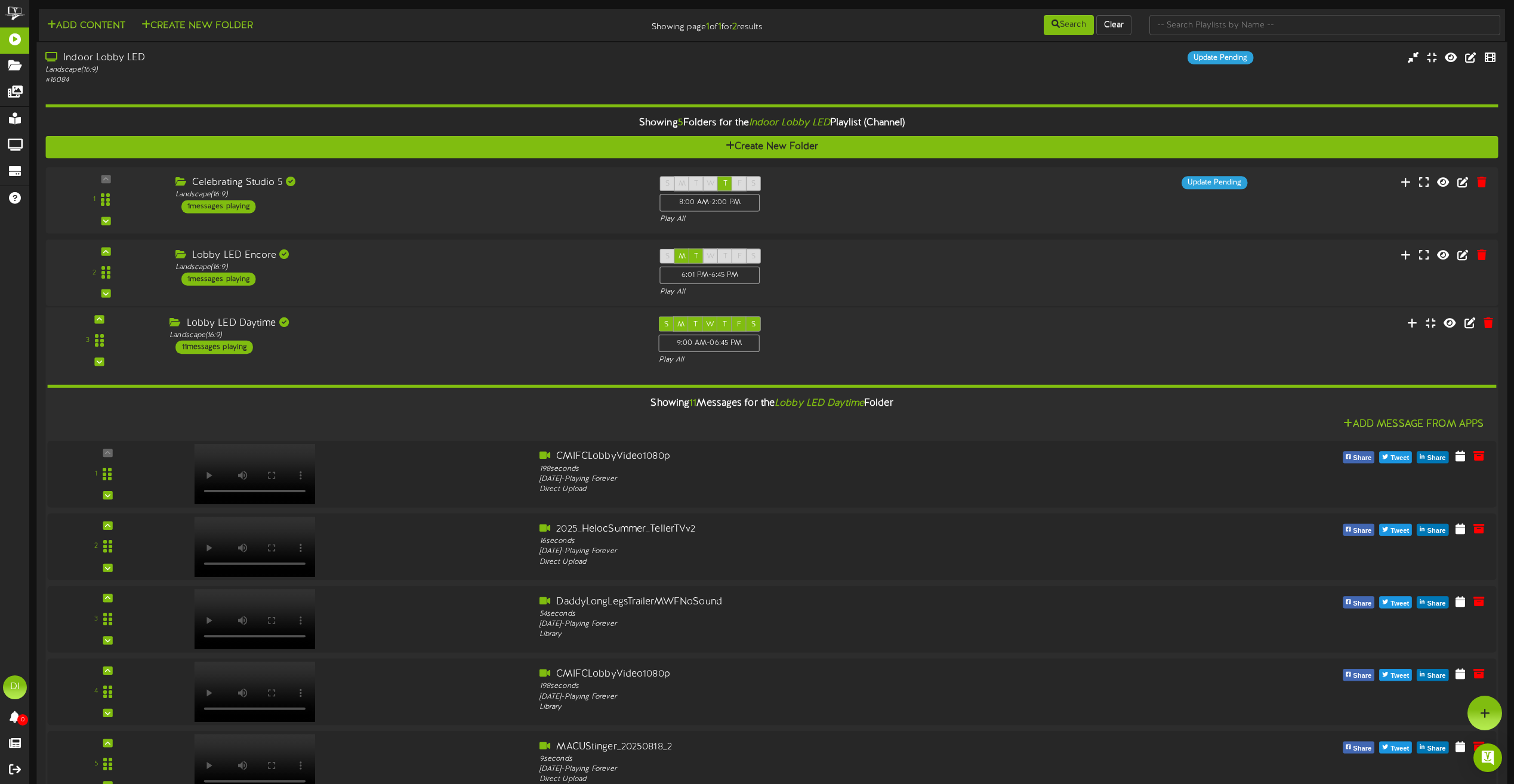
click at [421, 352] on div "Lobby LED Daytime Landscape ( 16:9 ) 11 messages playing" at bounding box center [405, 335] width 489 height 37
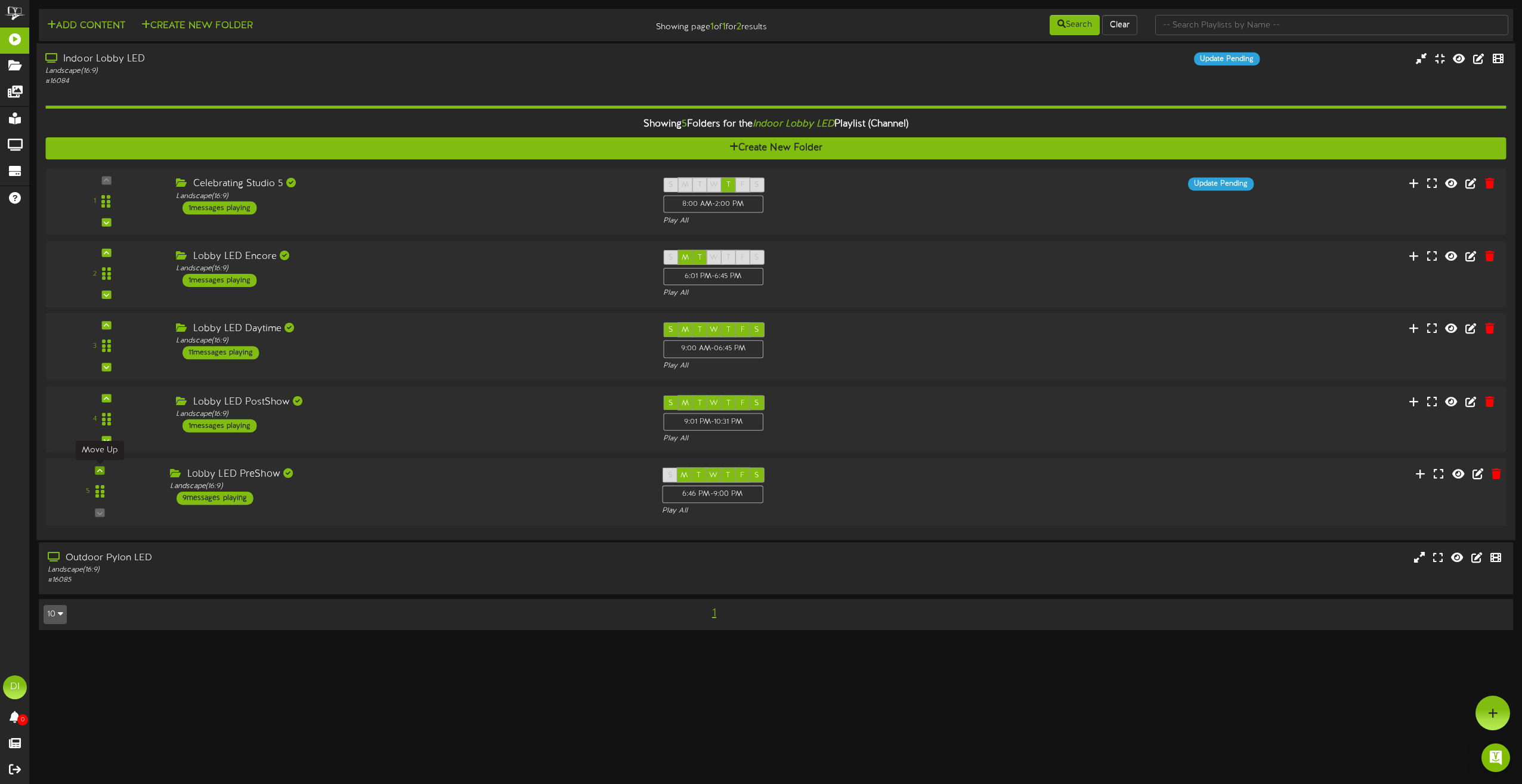
click at [99, 470] on icon at bounding box center [99, 470] width 6 height 6
